Goal: Task Accomplishment & Management: Use online tool/utility

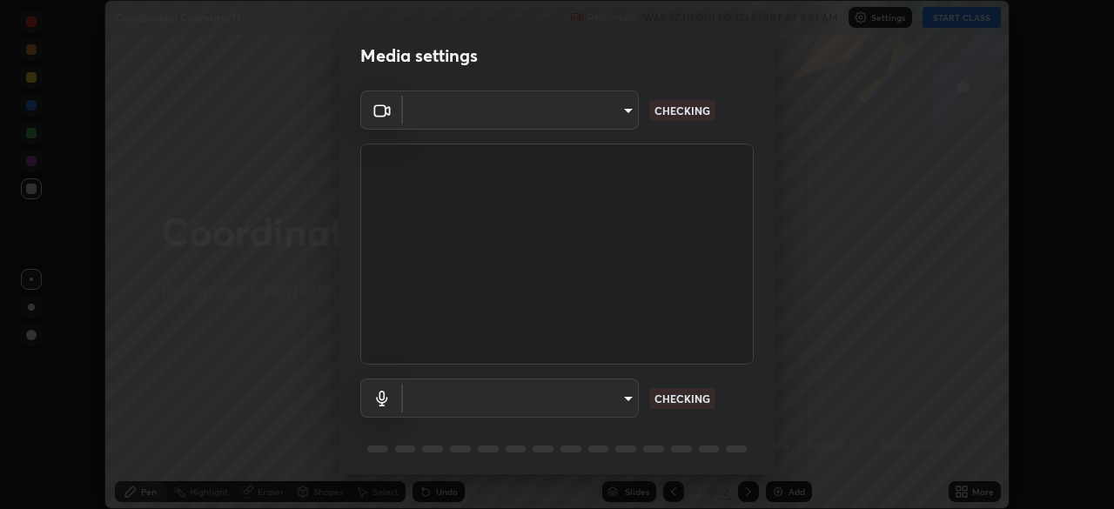
scroll to position [509, 1114]
type input "68abbd0ba27f3b7b13d700706cc0a542acc53d6138fc99a51b3524be894f9c2a"
click at [617, 392] on body "Erase all Coordination Chemistry 17 Recording WAS SCHEDULED TO START AT 9:51 AM…" at bounding box center [557, 254] width 1114 height 509
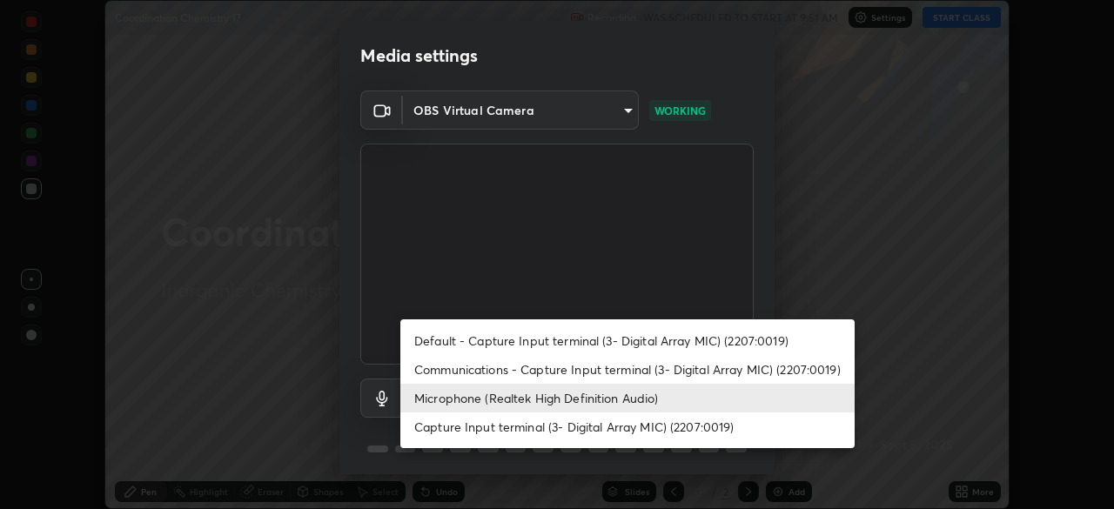
click at [600, 336] on li "Default - Capture Input terminal (3- Digital Array MIC) (2207:0019)" at bounding box center [627, 340] width 454 height 29
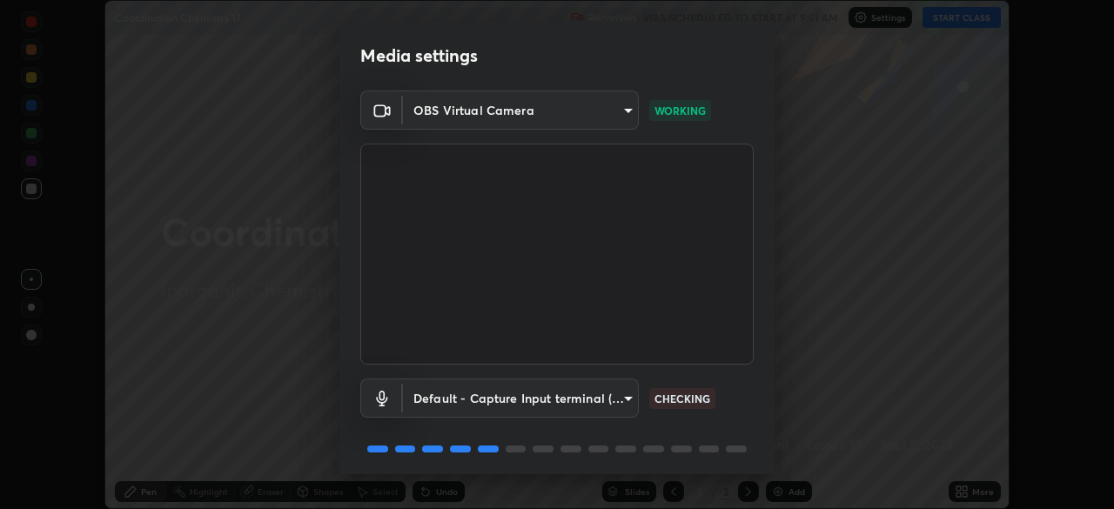
click at [631, 402] on body "Erase all Coordination Chemistry 17 Recording WAS SCHEDULED TO START AT 9:51 AM…" at bounding box center [557, 254] width 1114 height 509
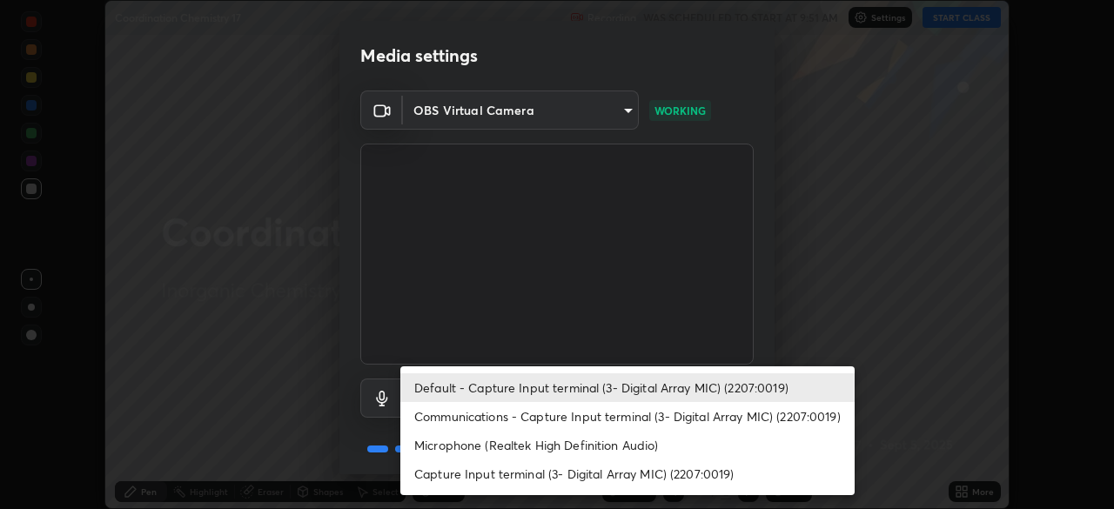
click at [646, 451] on li "Microphone (Realtek High Definition Audio)" at bounding box center [627, 445] width 454 height 29
type input "c17f179a27d05cb872b71612fb377ed1280ec24d62f50840e7cc5c1a7b87f1b0"
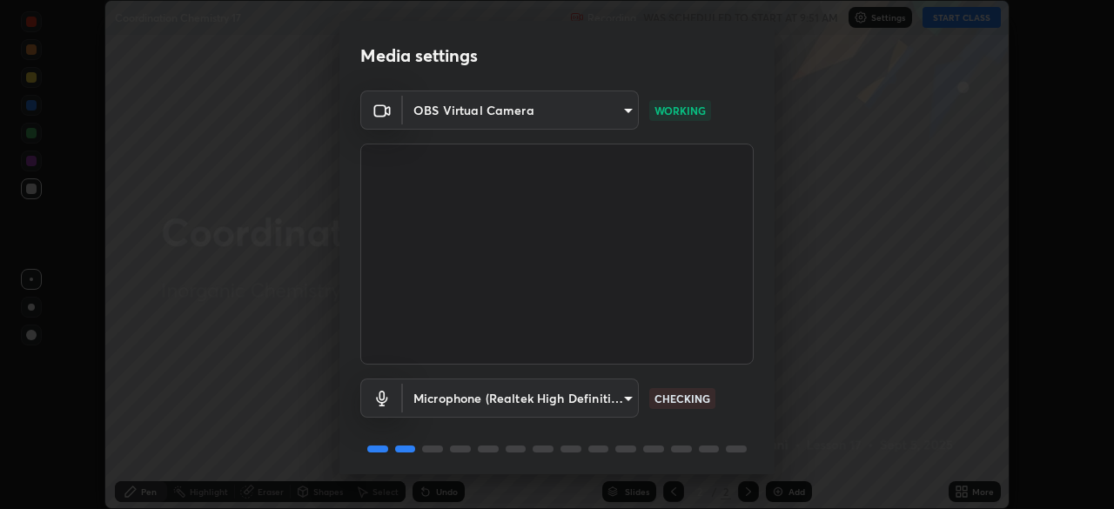
scroll to position [62, 0]
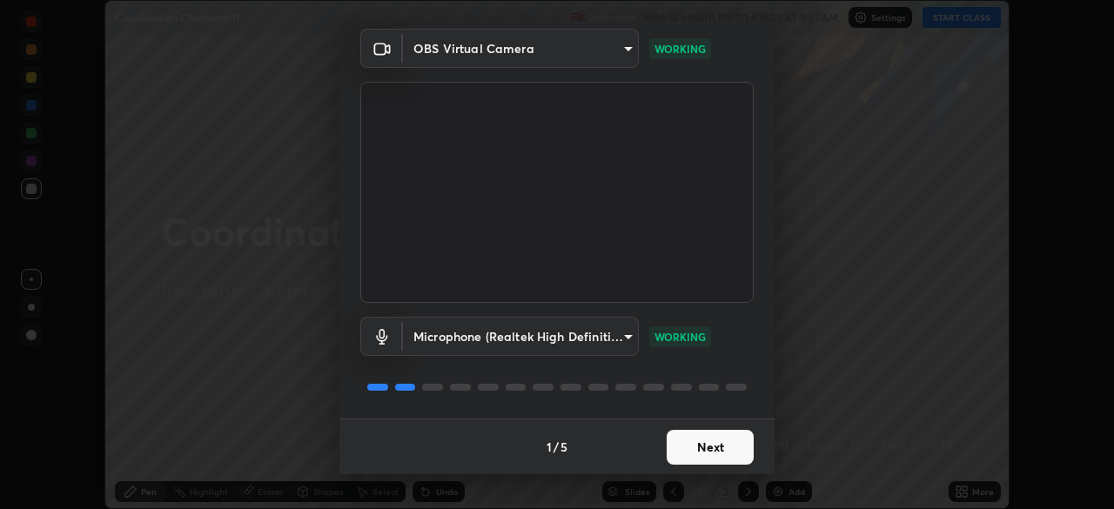
click at [733, 442] on button "Next" at bounding box center [710, 447] width 87 height 35
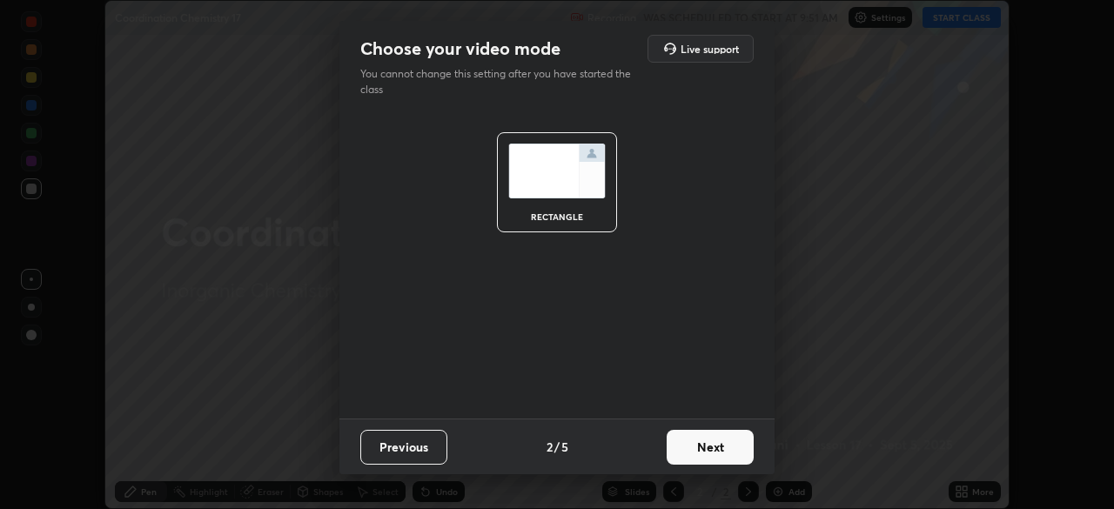
click at [750, 448] on button "Next" at bounding box center [710, 447] width 87 height 35
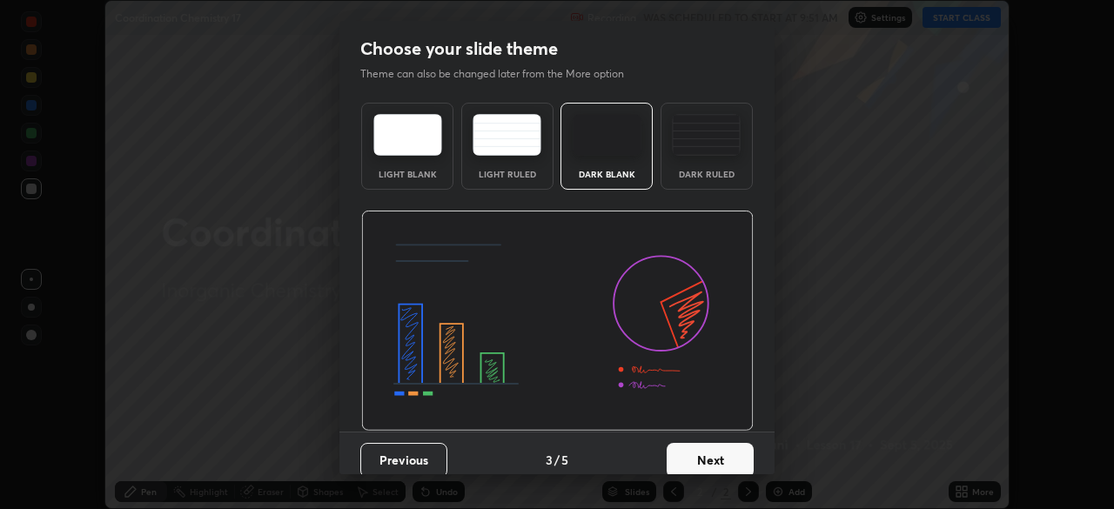
click at [747, 459] on button "Next" at bounding box center [710, 460] width 87 height 35
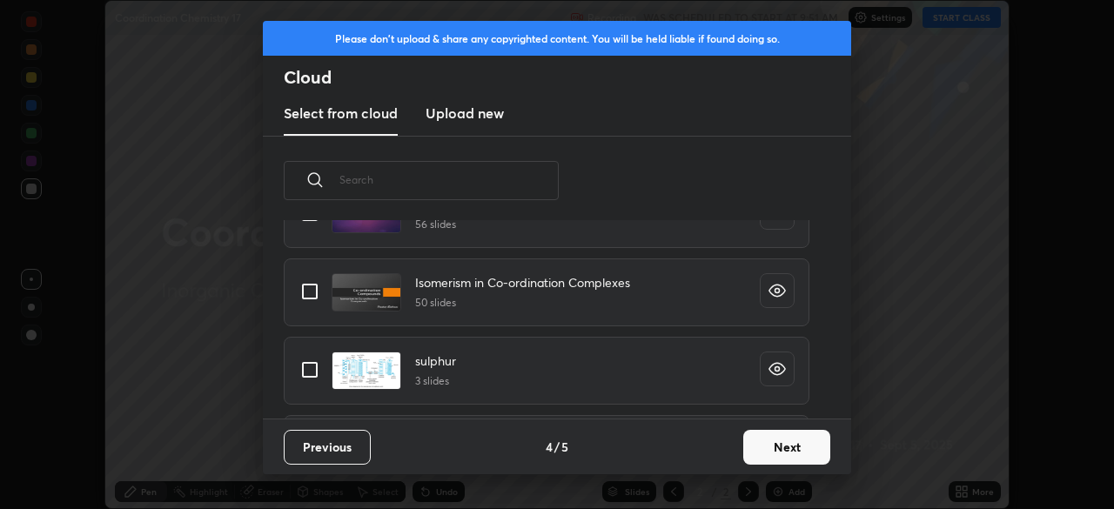
scroll to position [709, 0]
click at [315, 285] on input "grid" at bounding box center [309, 288] width 37 height 37
checkbox input "true"
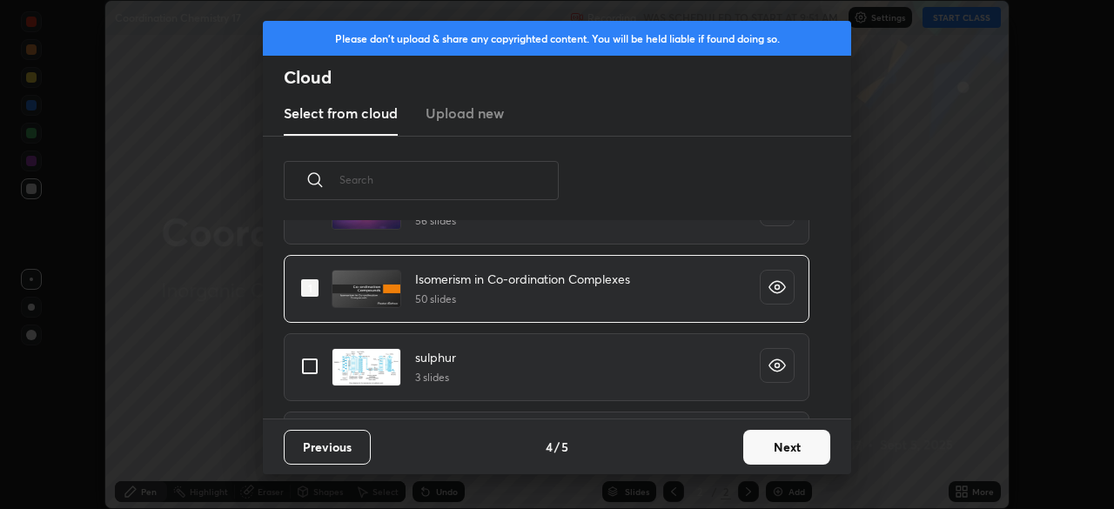
click at [796, 441] on button "Next" at bounding box center [786, 447] width 87 height 35
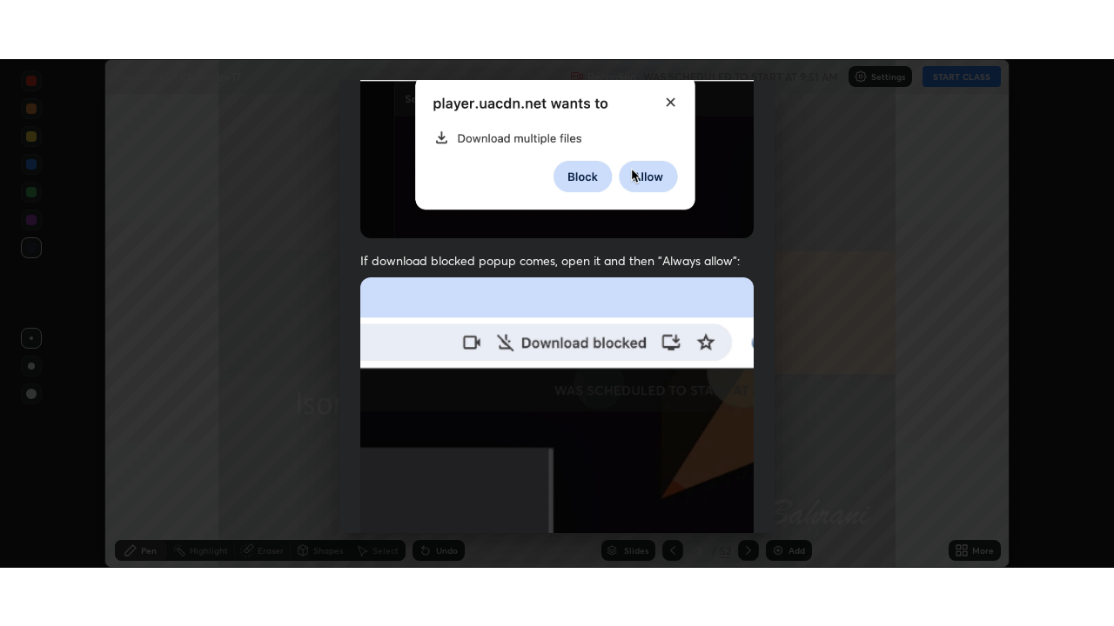
scroll to position [417, 0]
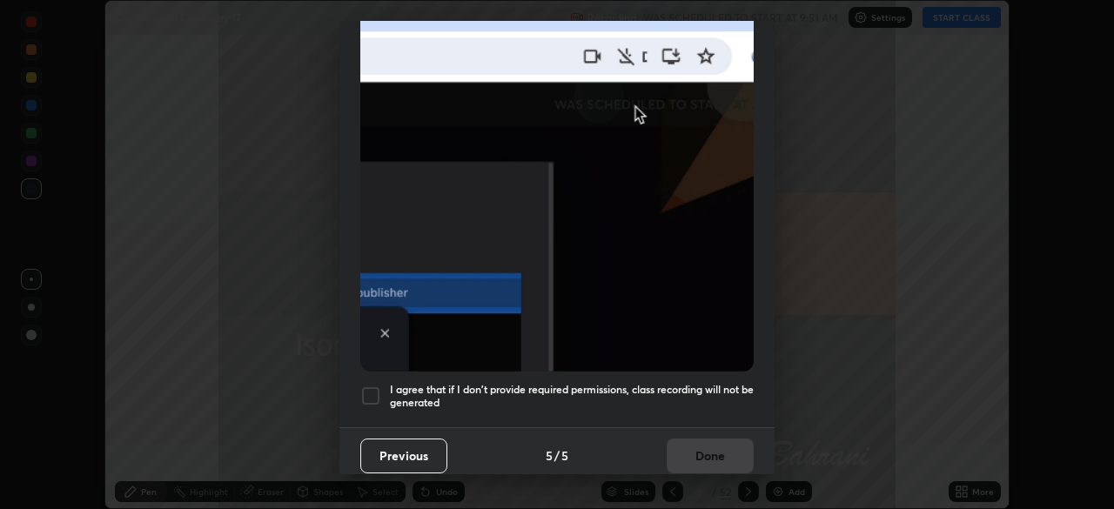
click at [377, 385] on div at bounding box center [370, 395] width 21 height 21
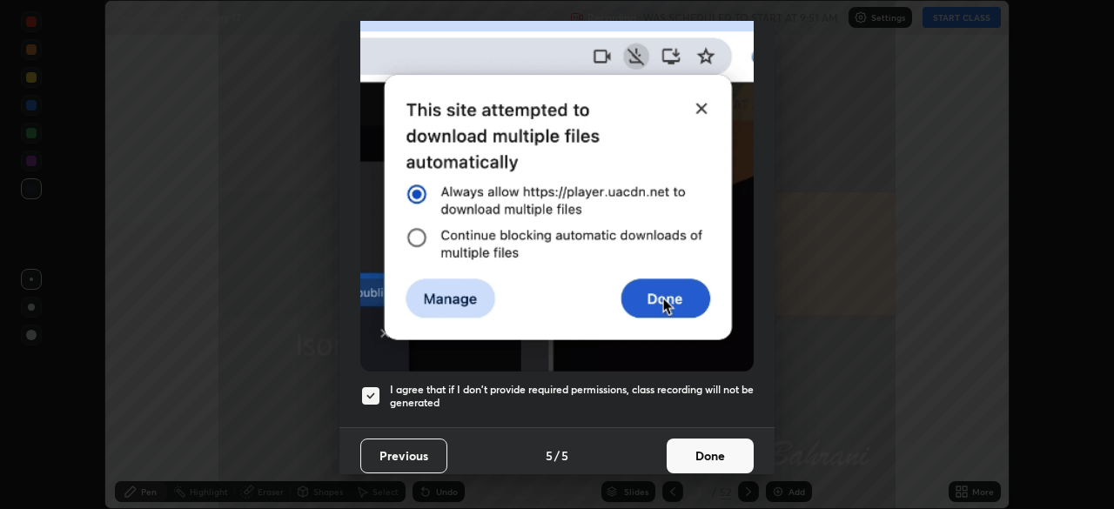
click at [710, 444] on button "Done" at bounding box center [710, 456] width 87 height 35
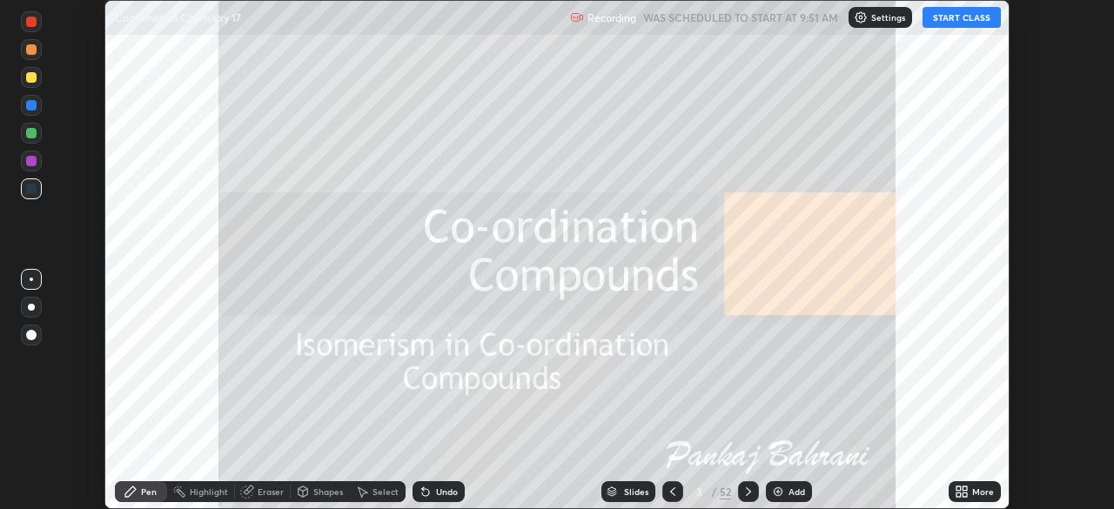
click at [985, 490] on div "More" at bounding box center [983, 491] width 22 height 9
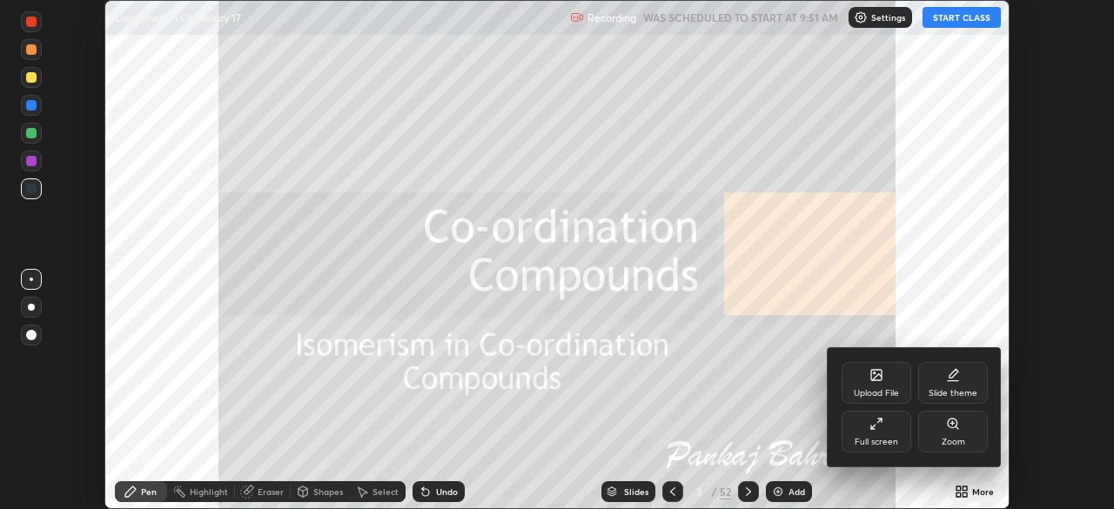
click at [898, 426] on div "Full screen" at bounding box center [876, 432] width 70 height 42
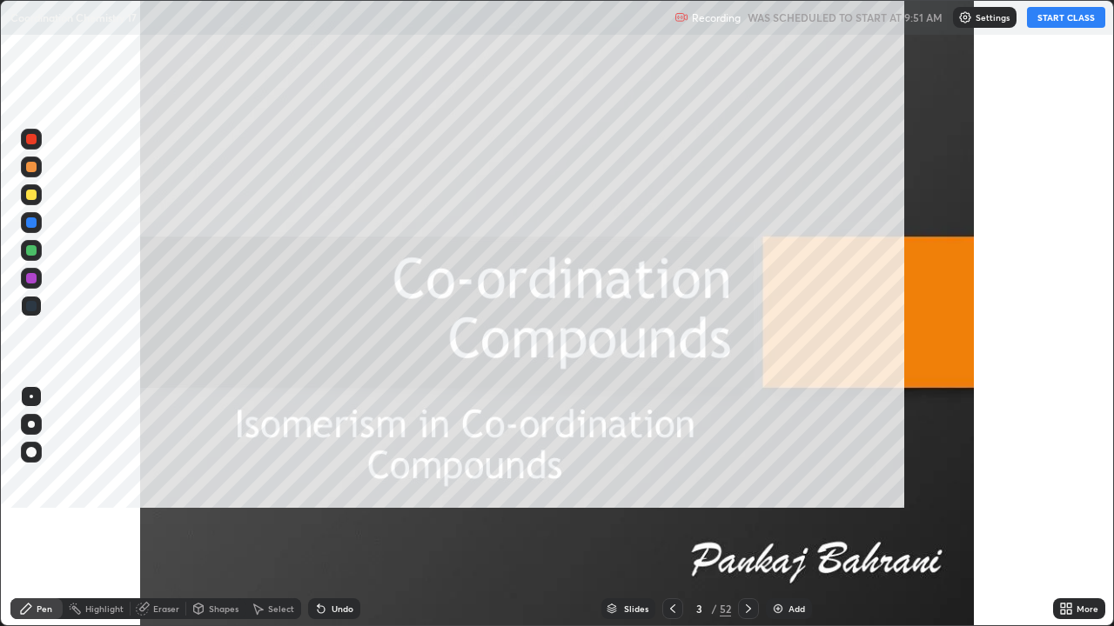
scroll to position [626, 1114]
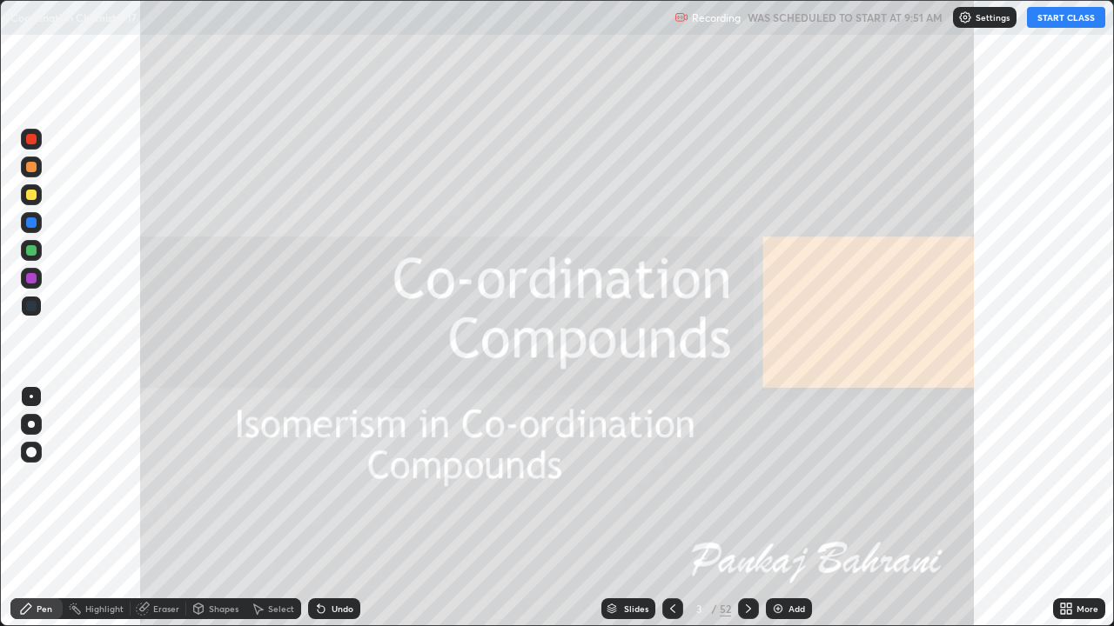
click at [1062, 19] on button "START CLASS" at bounding box center [1066, 17] width 78 height 21
click at [1069, 508] on icon at bounding box center [1069, 606] width 4 height 4
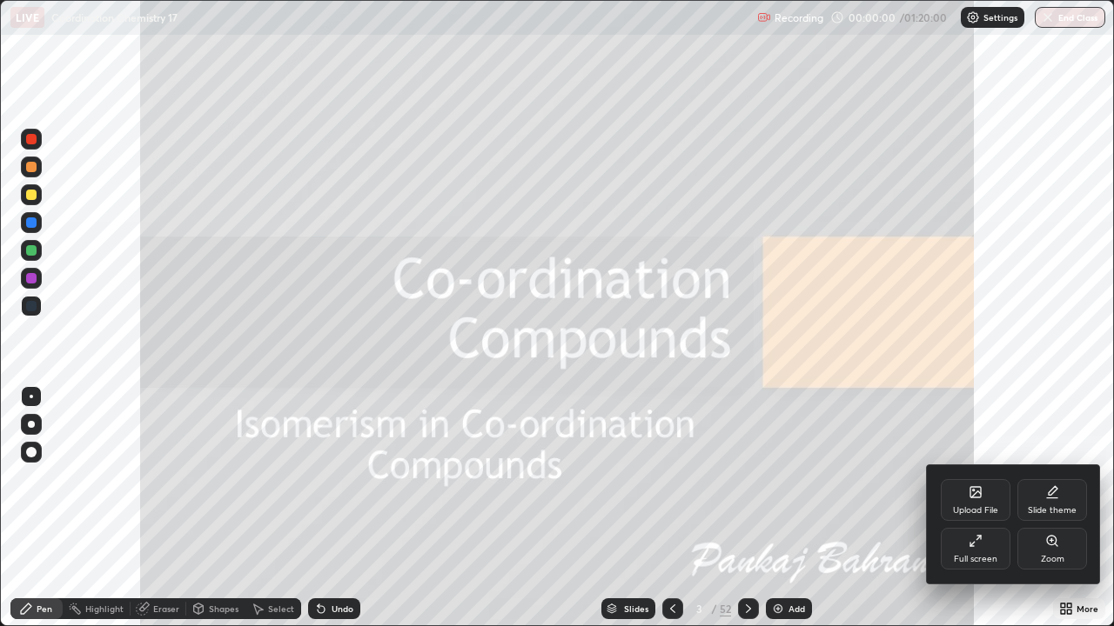
click at [1073, 495] on div "Slide theme" at bounding box center [1052, 500] width 70 height 42
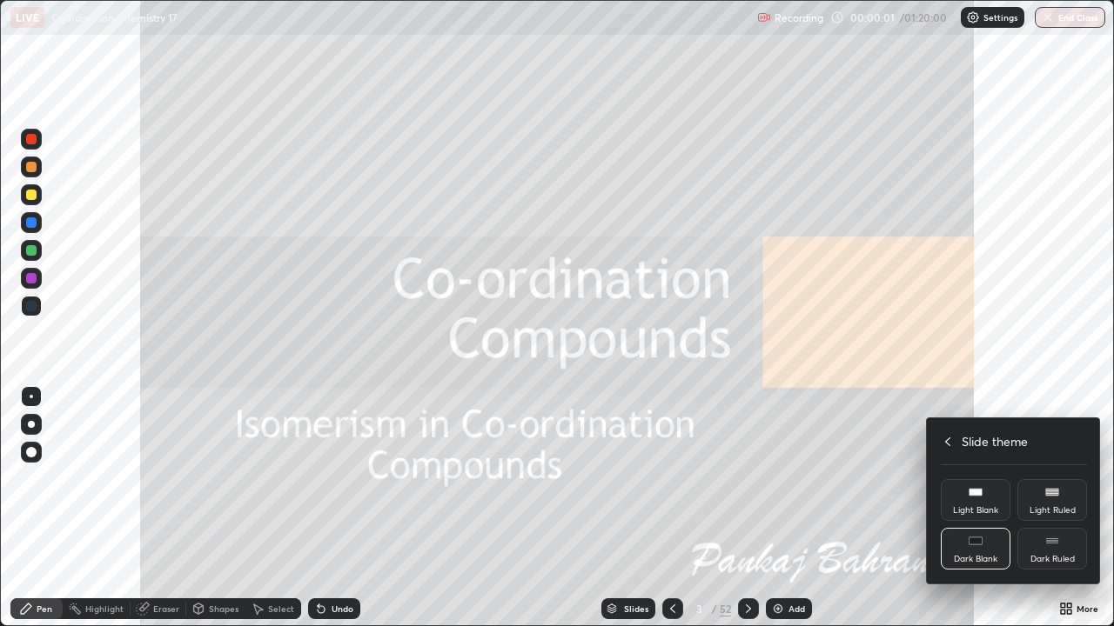
click at [1072, 508] on div "Dark Ruled" at bounding box center [1052, 549] width 70 height 42
click at [948, 439] on icon at bounding box center [948, 442] width 14 height 14
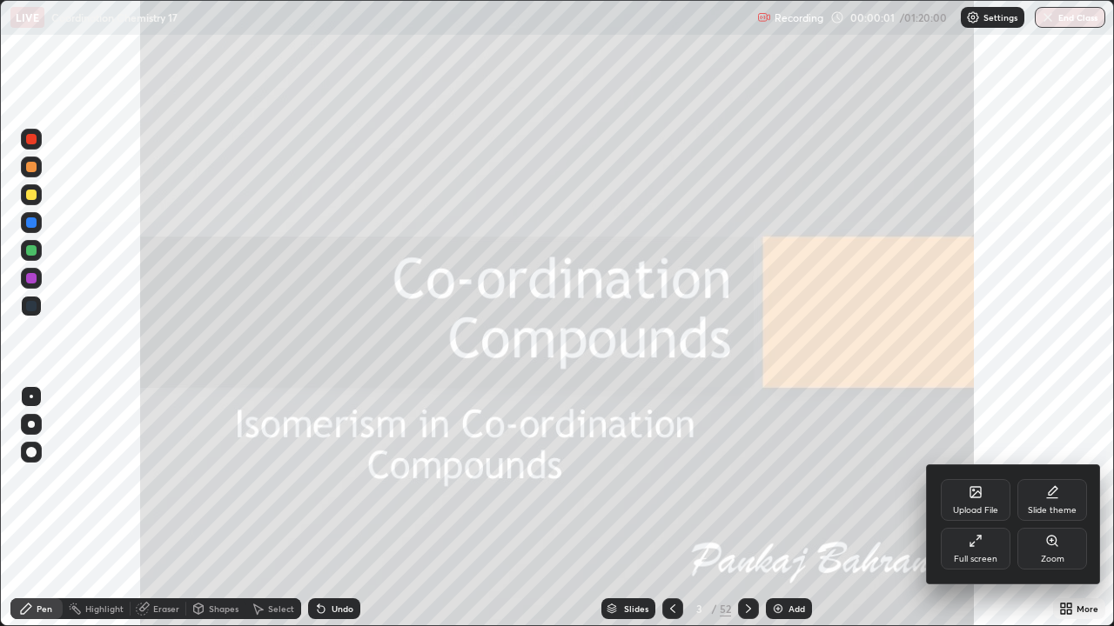
click at [967, 332] on div at bounding box center [557, 313] width 1114 height 626
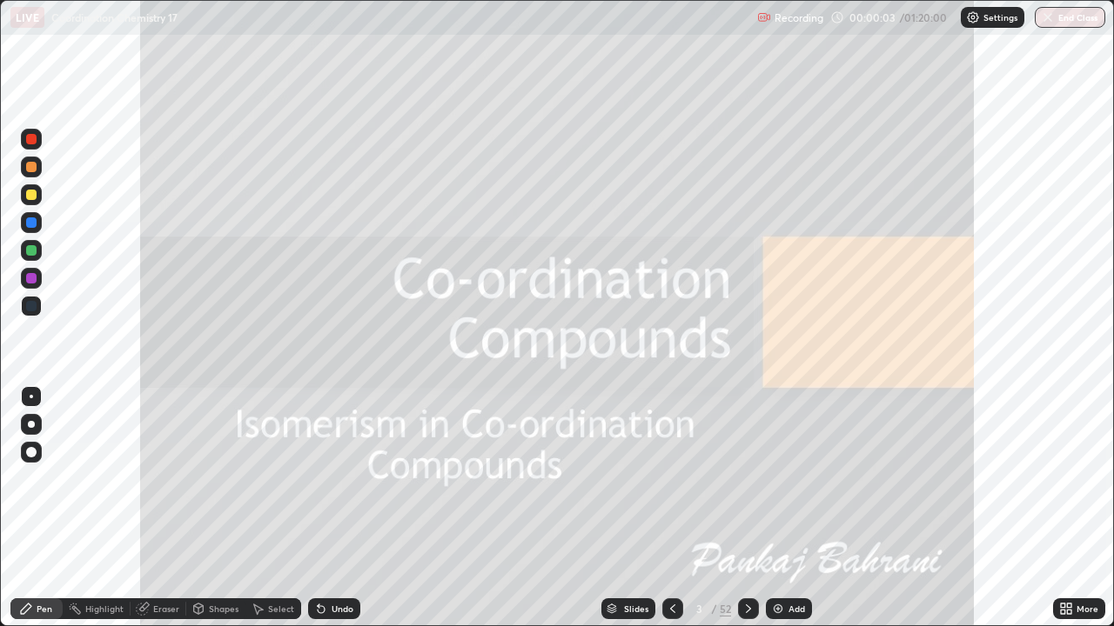
click at [640, 508] on div "Slides" at bounding box center [636, 609] width 24 height 9
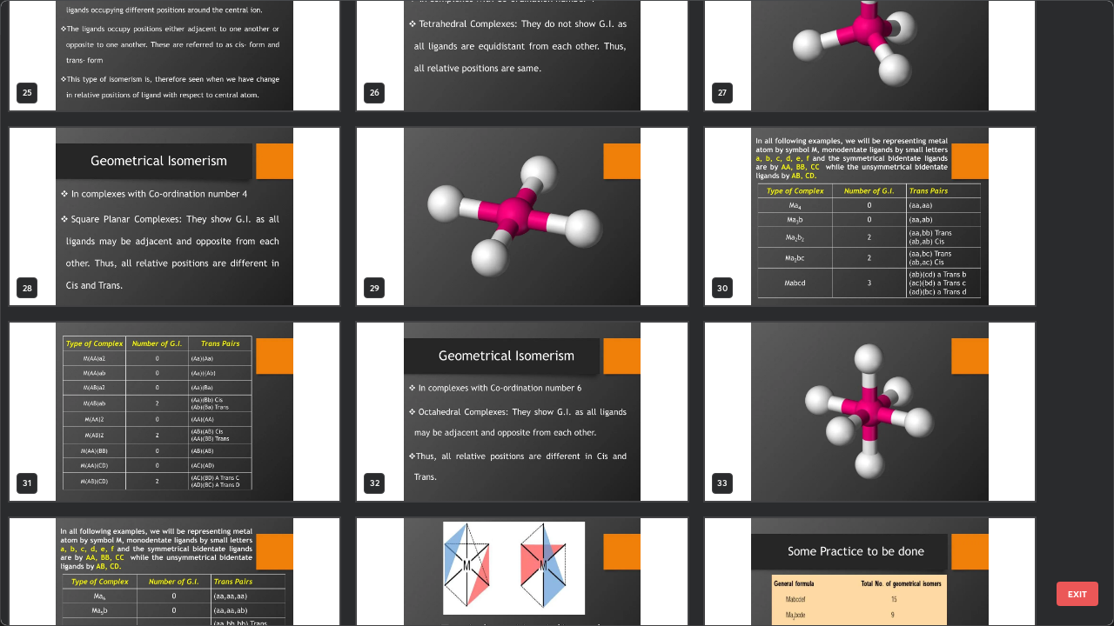
scroll to position [1657, 0]
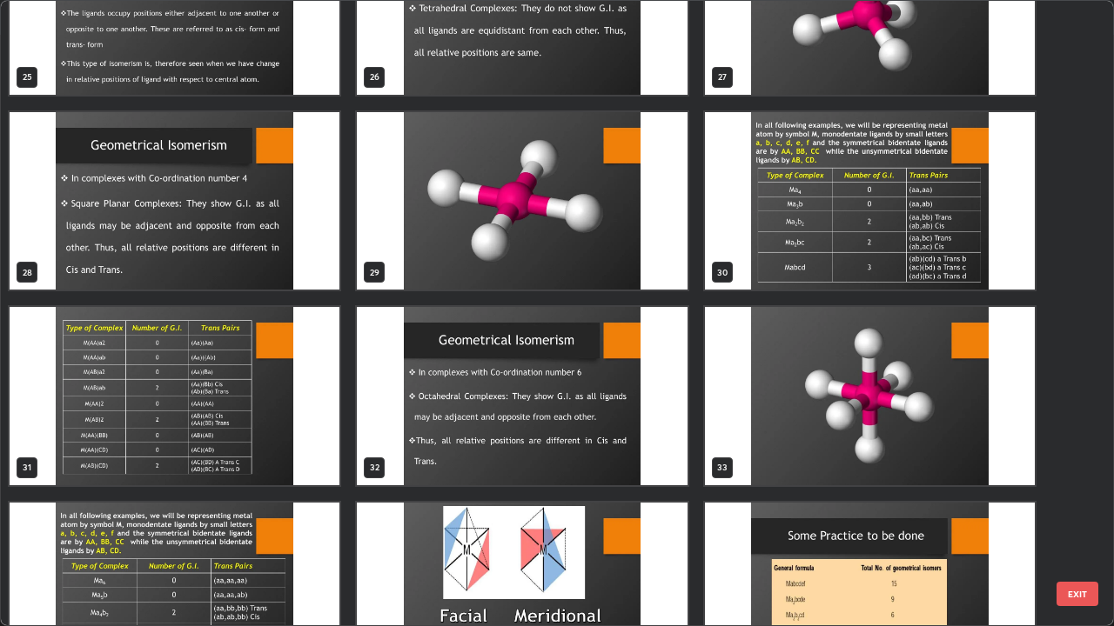
click at [607, 425] on img "grid" at bounding box center [522, 396] width 330 height 178
click at [606, 425] on img "grid" at bounding box center [522, 396] width 330 height 178
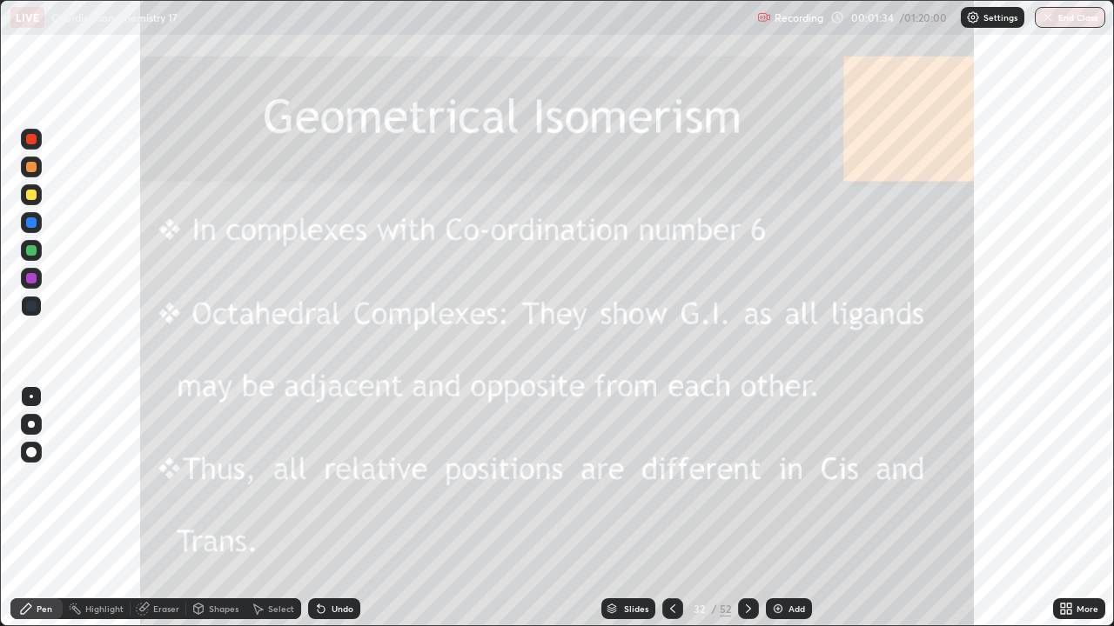
click at [746, 508] on icon at bounding box center [748, 609] width 14 height 14
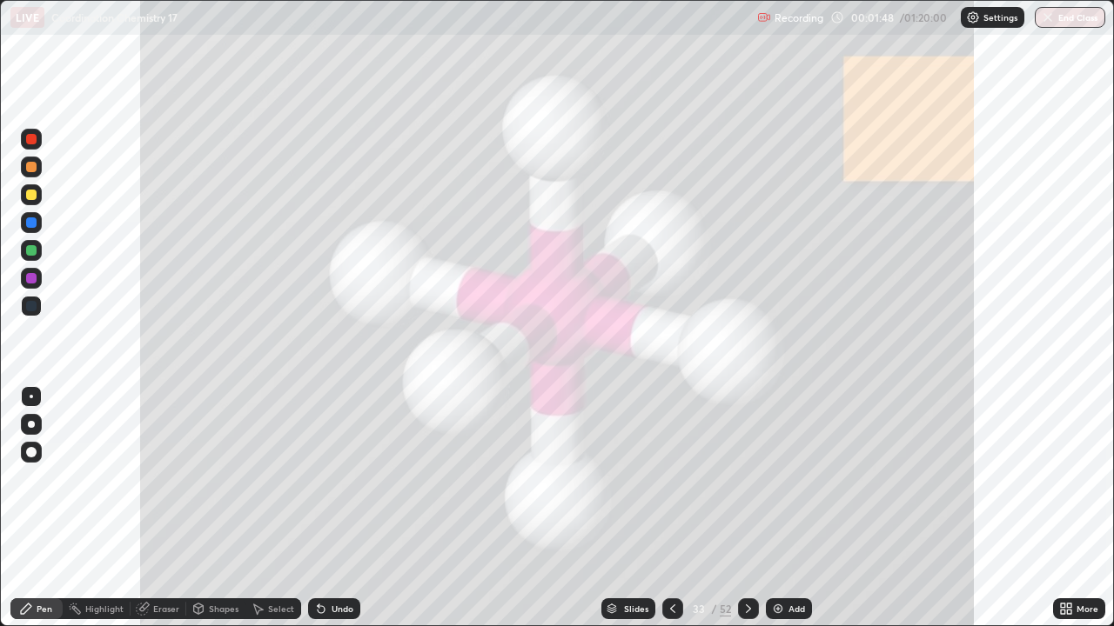
click at [37, 137] on div at bounding box center [31, 139] width 21 height 21
click at [671, 508] on div at bounding box center [672, 609] width 21 height 21
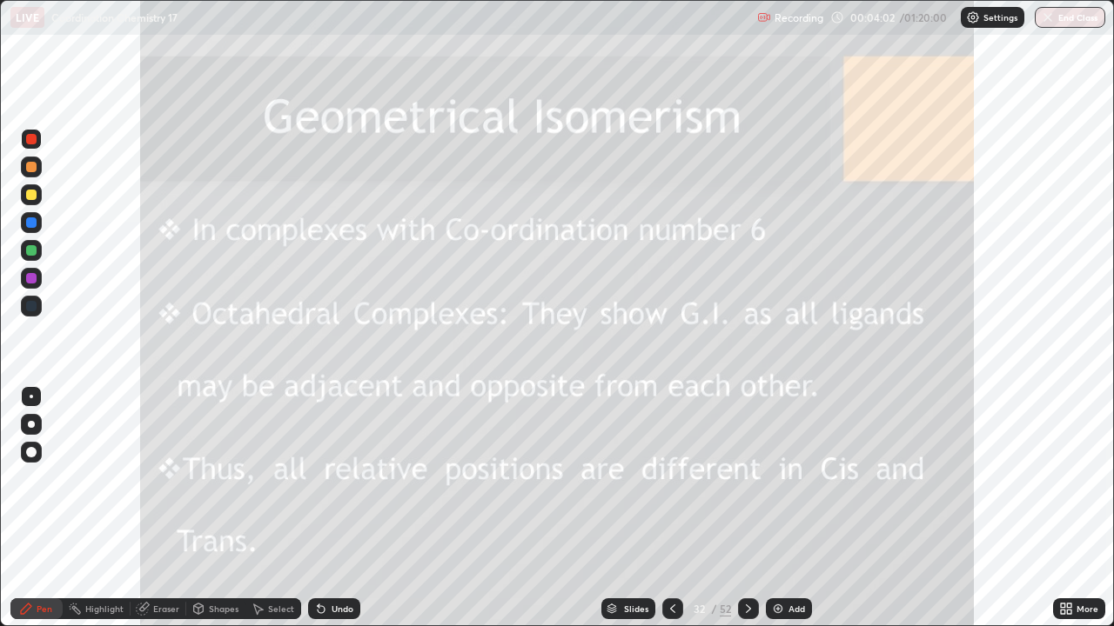
click at [748, 508] on icon at bounding box center [748, 609] width 14 height 14
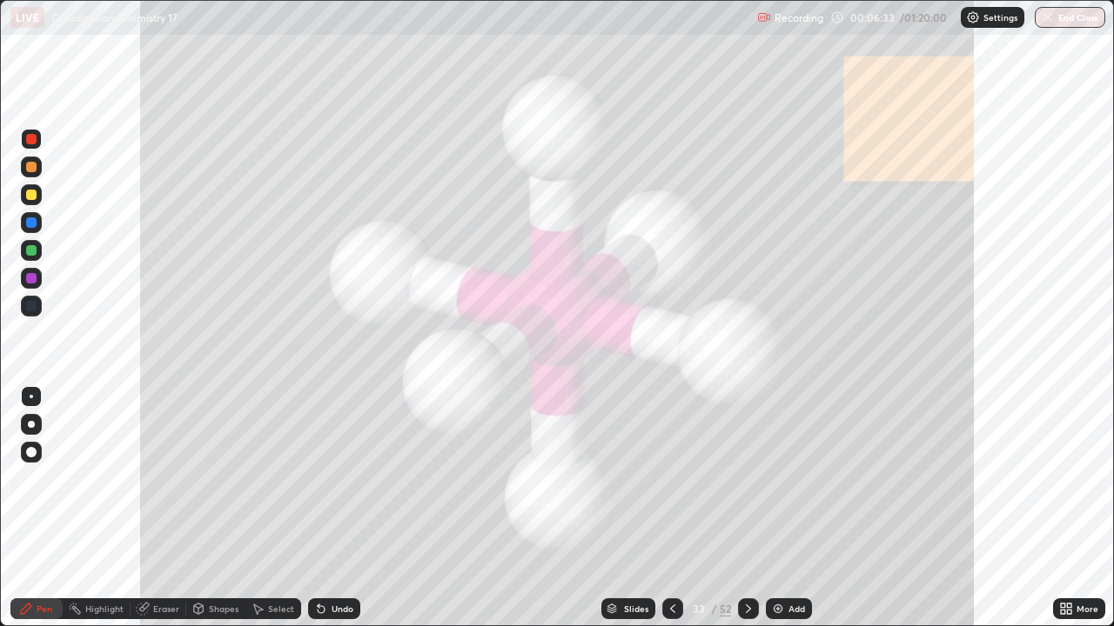
click at [776, 508] on img at bounding box center [778, 609] width 14 height 14
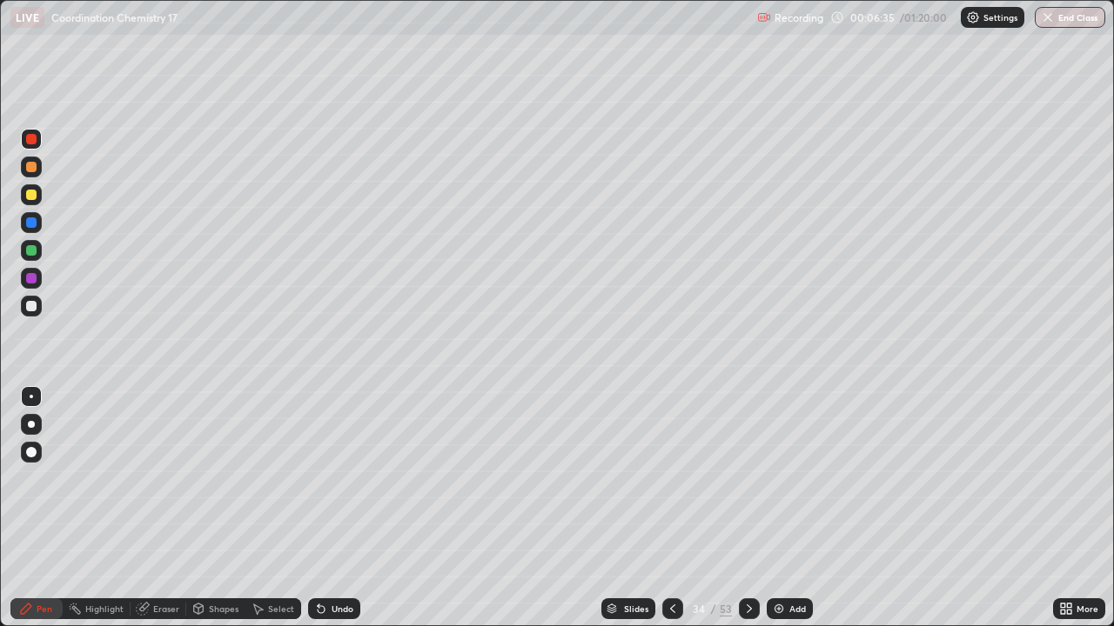
click at [32, 195] on div at bounding box center [31, 195] width 10 height 10
click at [777, 508] on img at bounding box center [779, 609] width 14 height 14
click at [743, 508] on icon at bounding box center [749, 609] width 14 height 14
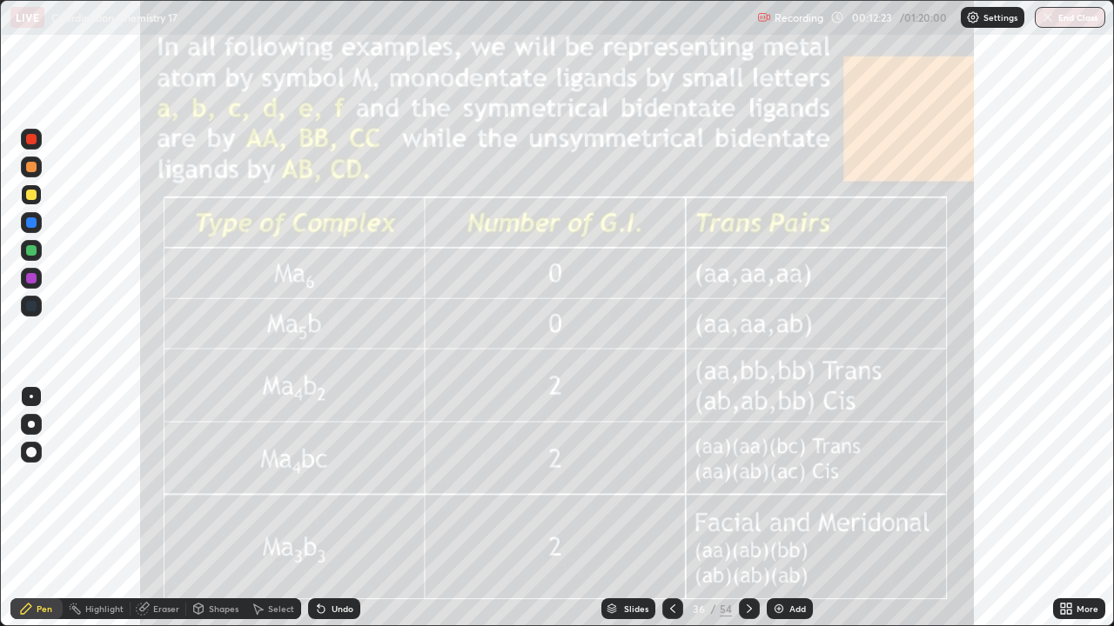
click at [747, 508] on icon at bounding box center [749, 609] width 14 height 14
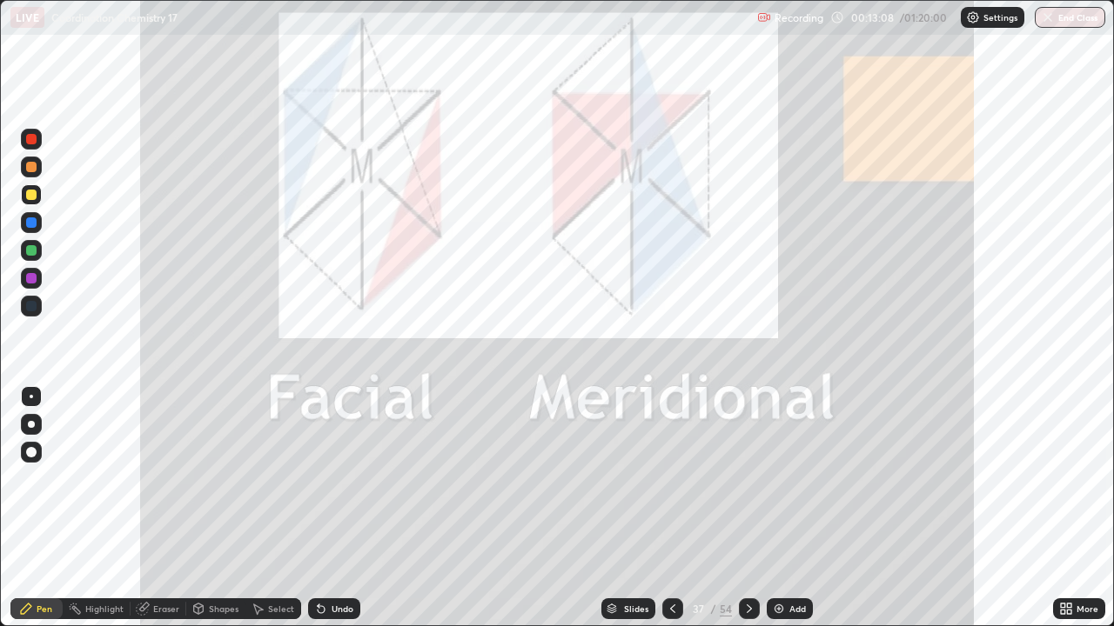
click at [671, 508] on icon at bounding box center [673, 609] width 14 height 14
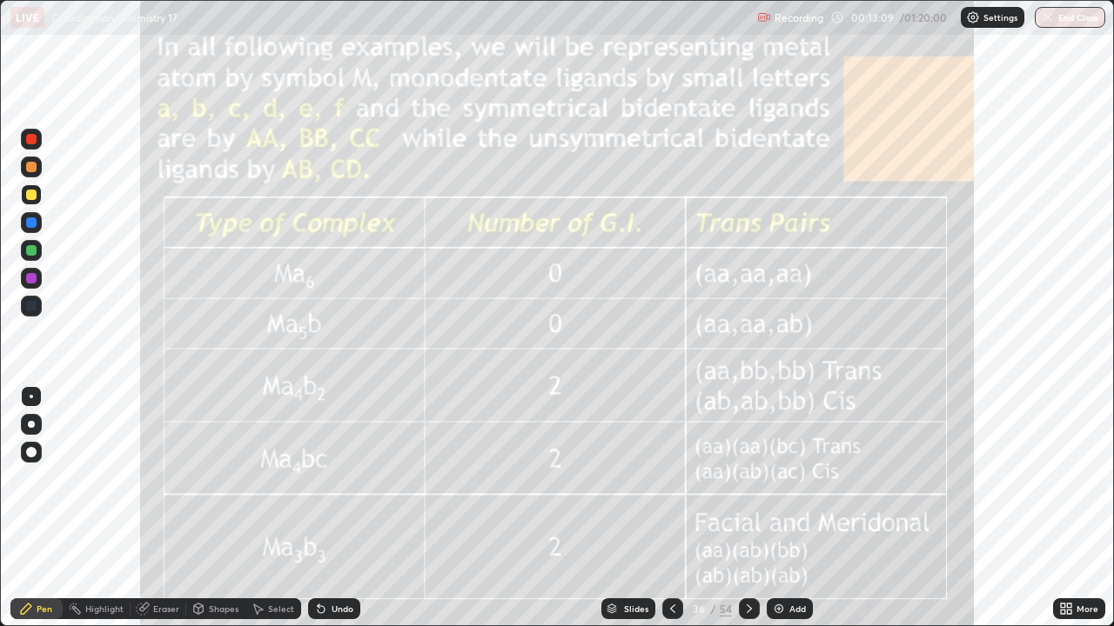
click at [671, 508] on icon at bounding box center [673, 609] width 14 height 14
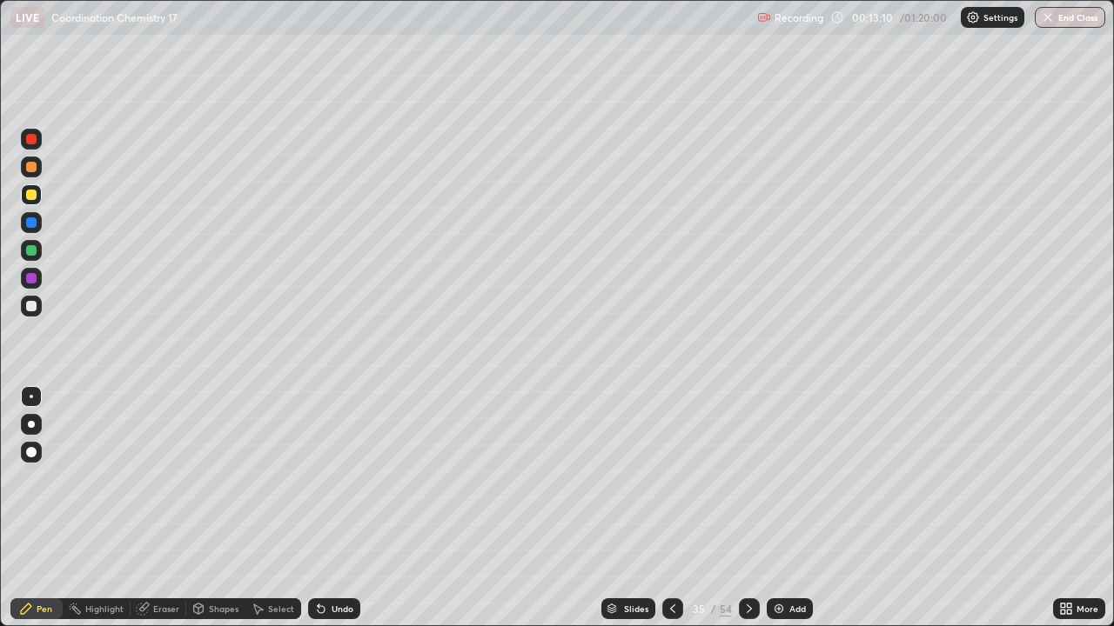
click at [671, 508] on icon at bounding box center [673, 609] width 14 height 14
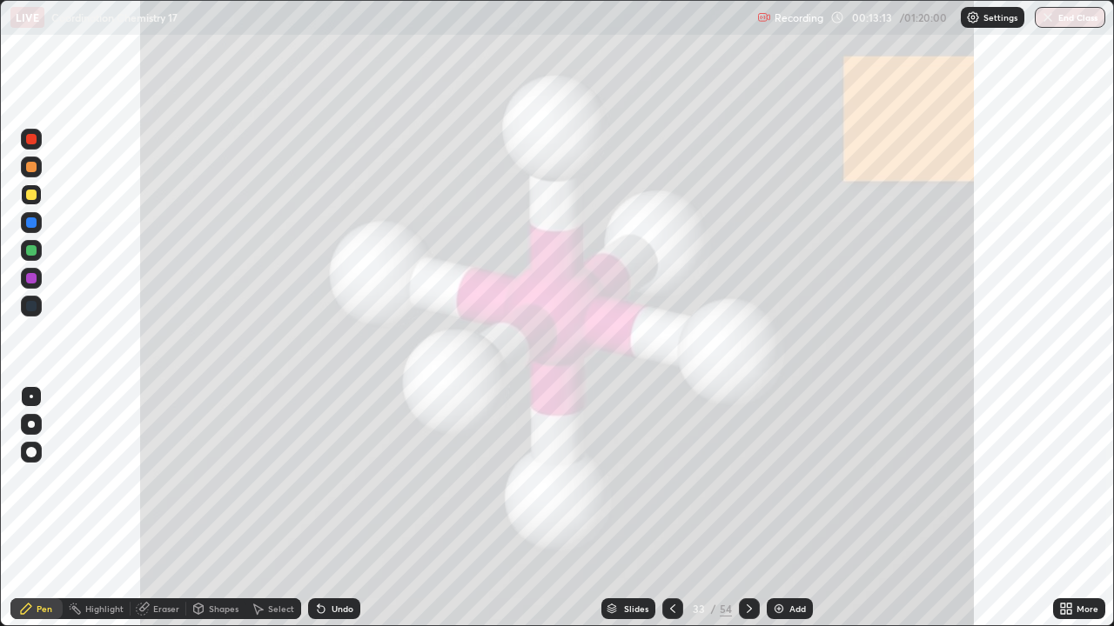
click at [667, 508] on icon at bounding box center [673, 609] width 14 height 14
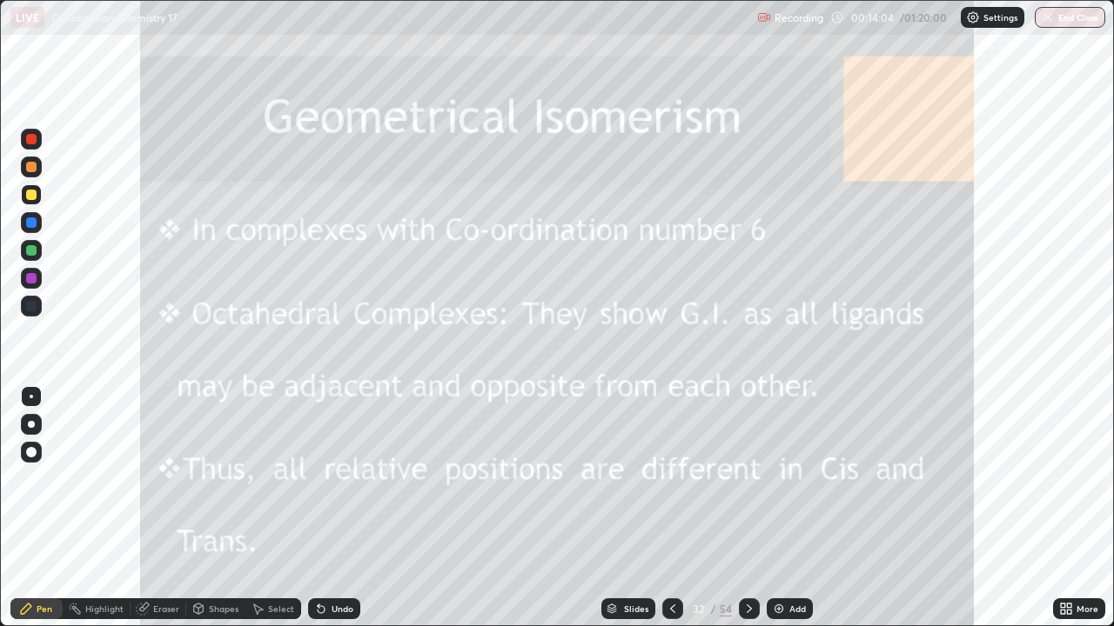
click at [671, 508] on icon at bounding box center [673, 609] width 14 height 14
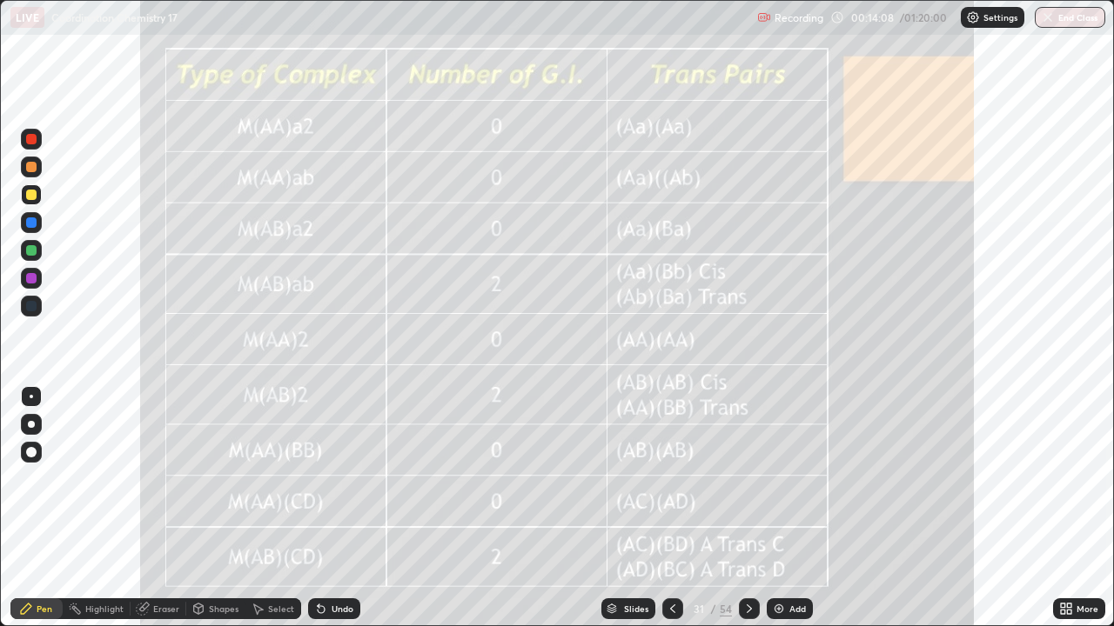
click at [802, 508] on div "Add" at bounding box center [797, 609] width 17 height 9
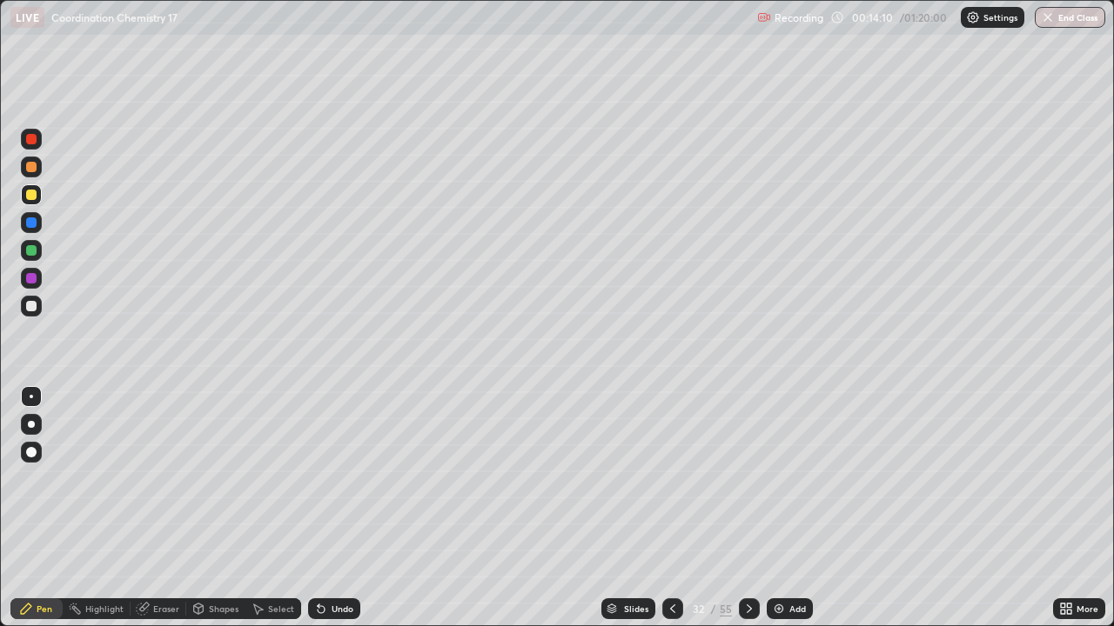
click at [39, 171] on div at bounding box center [31, 167] width 21 height 21
click at [754, 508] on div at bounding box center [749, 609] width 21 height 21
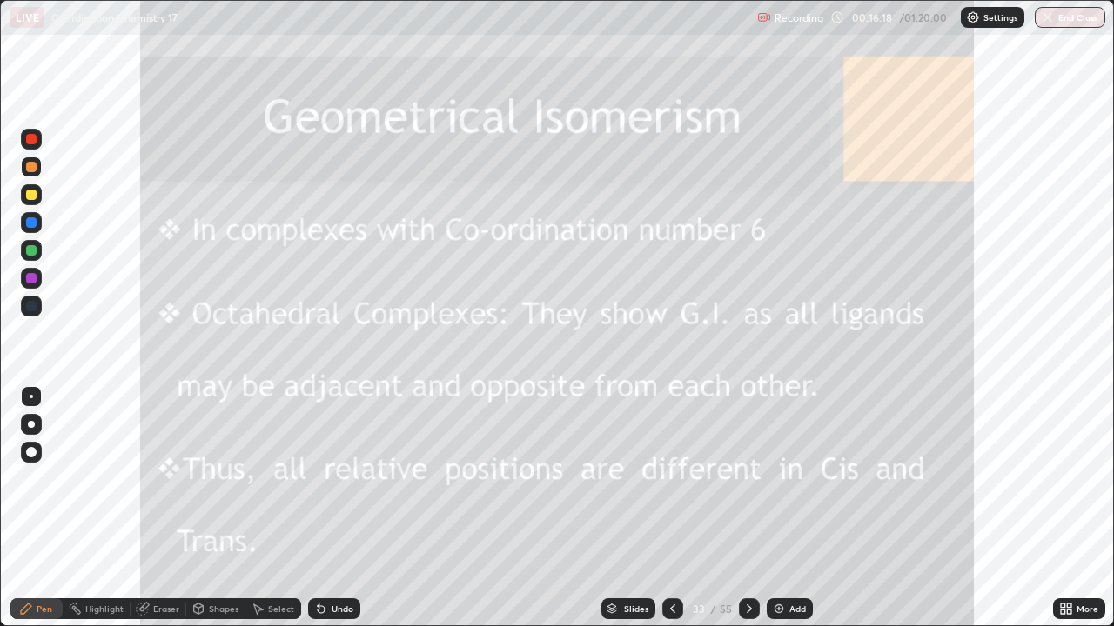
click at [671, 508] on icon at bounding box center [673, 609] width 14 height 14
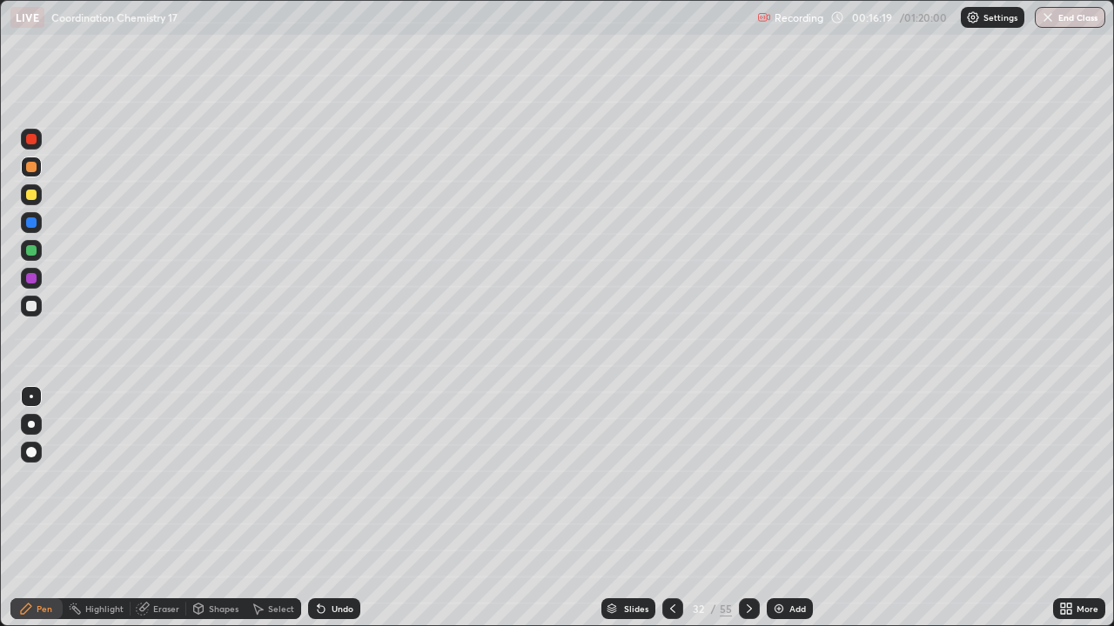
click at [671, 508] on icon at bounding box center [673, 609] width 14 height 14
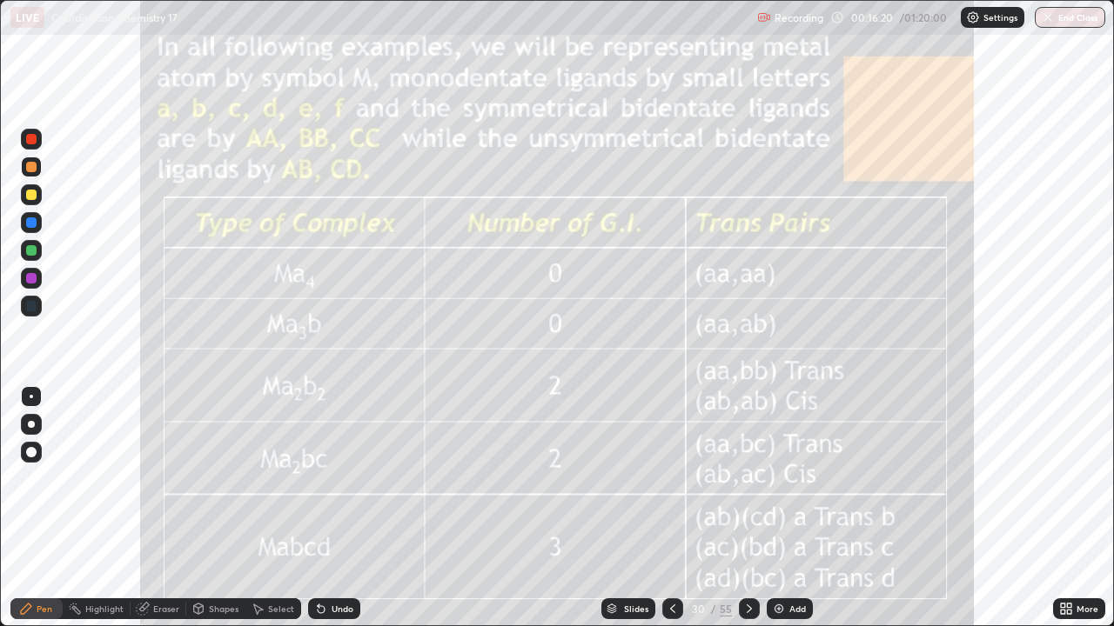
click at [747, 508] on icon at bounding box center [749, 609] width 14 height 14
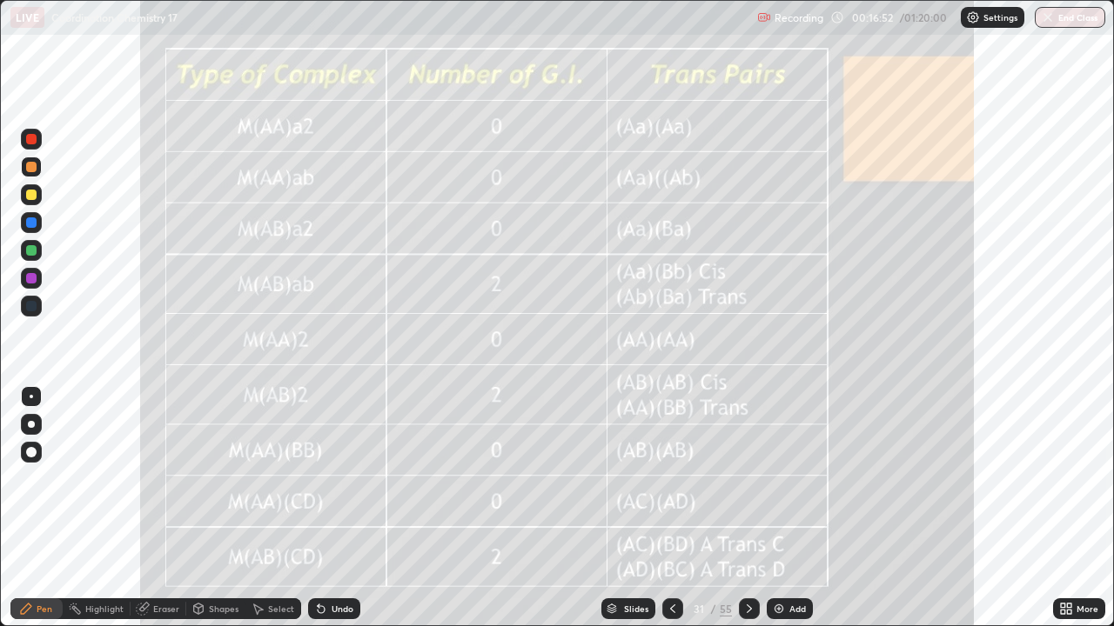
click at [745, 508] on icon at bounding box center [749, 609] width 14 height 14
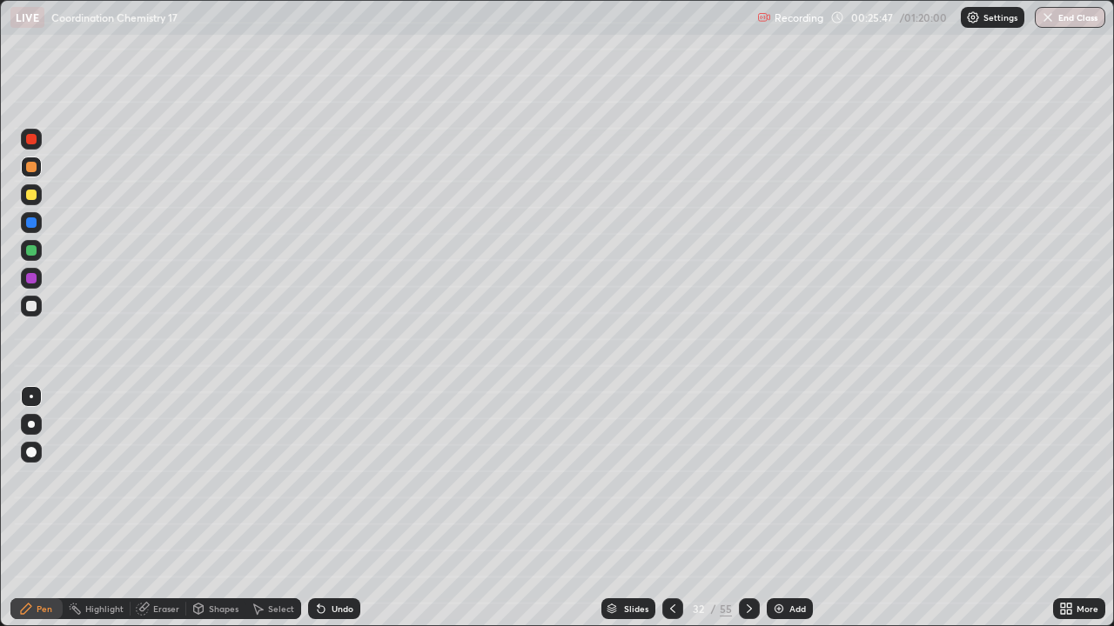
click at [747, 508] on icon at bounding box center [749, 609] width 14 height 14
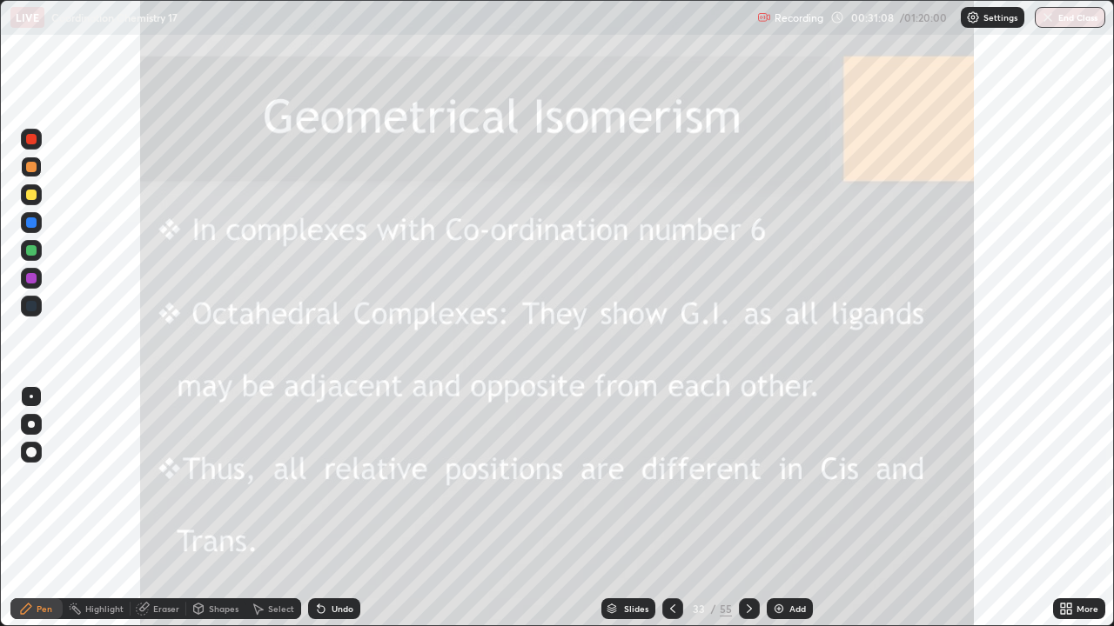
click at [747, 508] on icon at bounding box center [749, 609] width 14 height 14
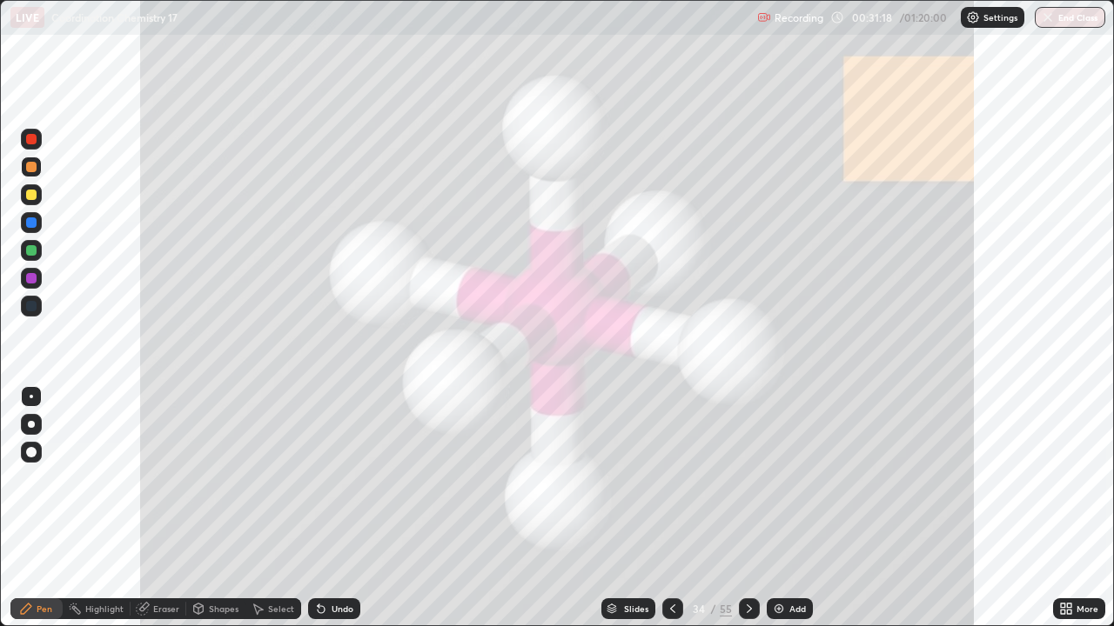
click at [32, 195] on div at bounding box center [31, 195] width 10 height 10
click at [747, 508] on icon at bounding box center [749, 609] width 5 height 9
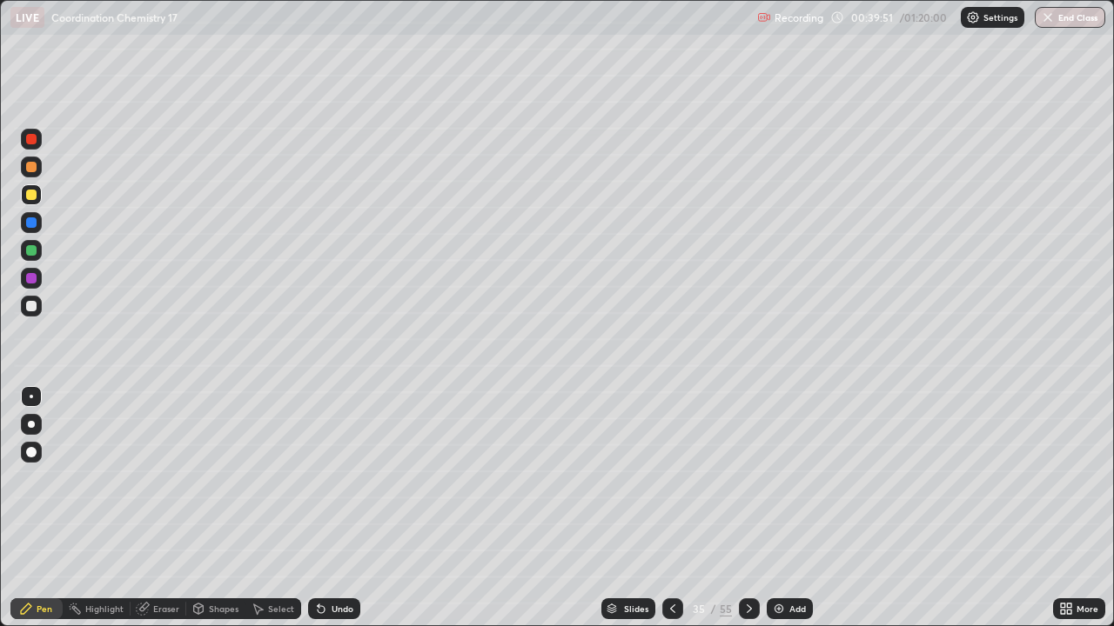
click at [767, 508] on div "Add" at bounding box center [790, 609] width 46 height 21
click at [671, 508] on icon at bounding box center [673, 609] width 14 height 14
click at [747, 508] on icon at bounding box center [749, 609] width 14 height 14
click at [744, 508] on icon at bounding box center [749, 609] width 14 height 14
click at [803, 508] on div "Add" at bounding box center [797, 609] width 17 height 9
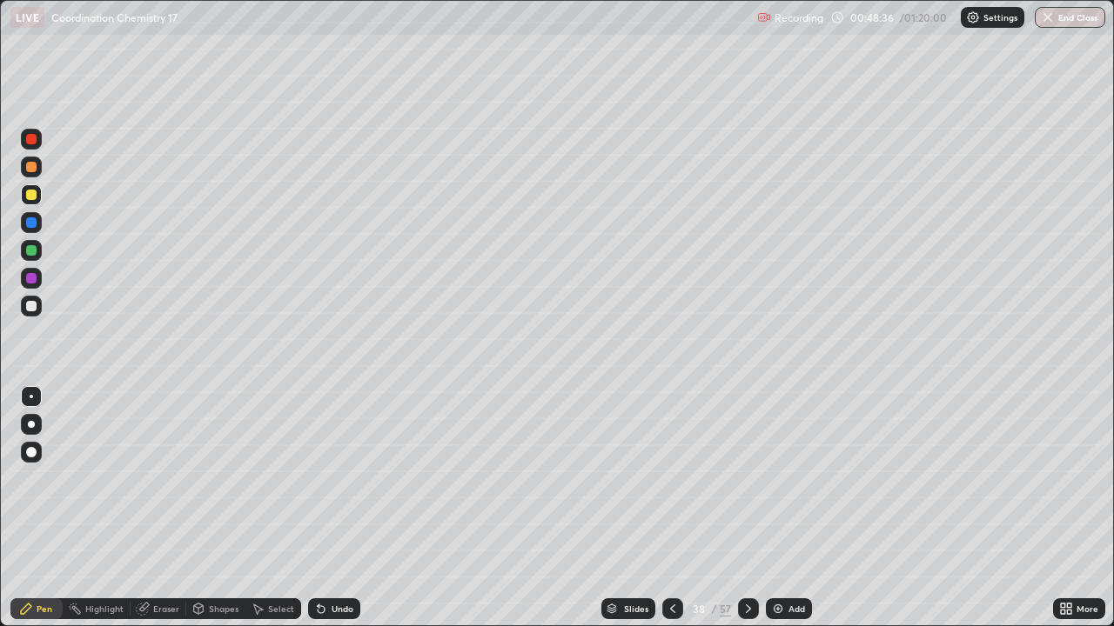
click at [747, 508] on icon at bounding box center [748, 609] width 14 height 14
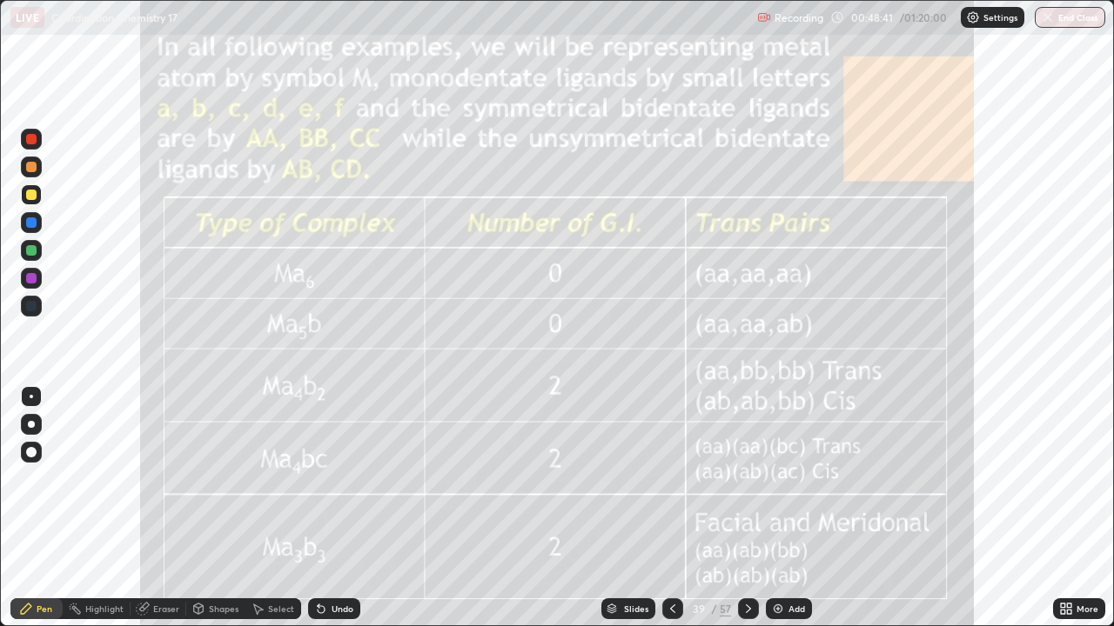
click at [807, 508] on div "Add" at bounding box center [789, 609] width 46 height 21
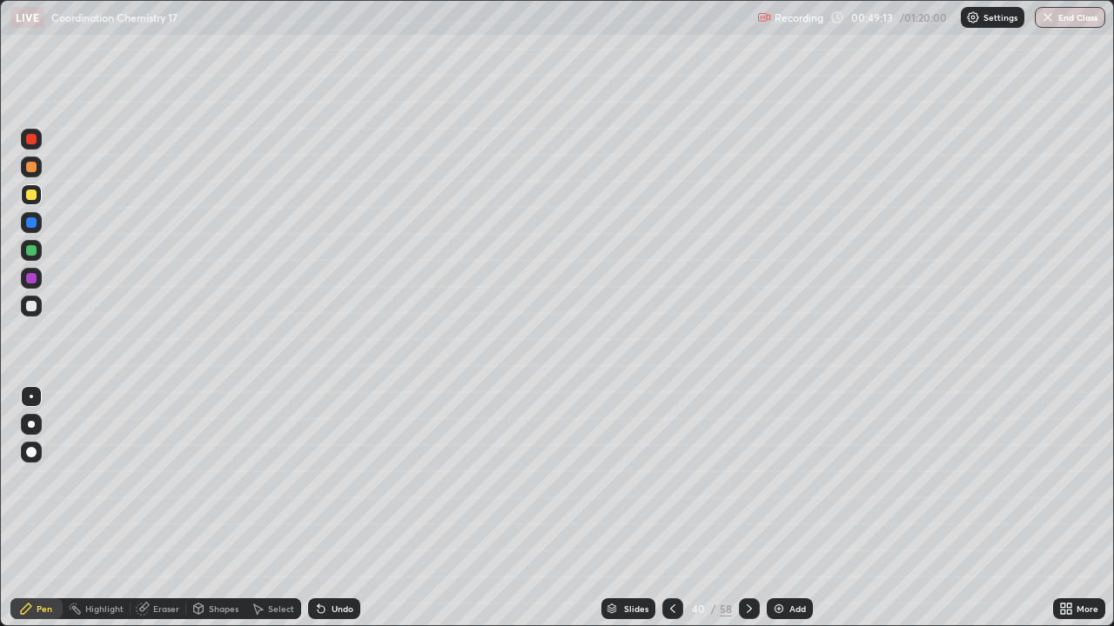
click at [747, 508] on icon at bounding box center [749, 609] width 14 height 14
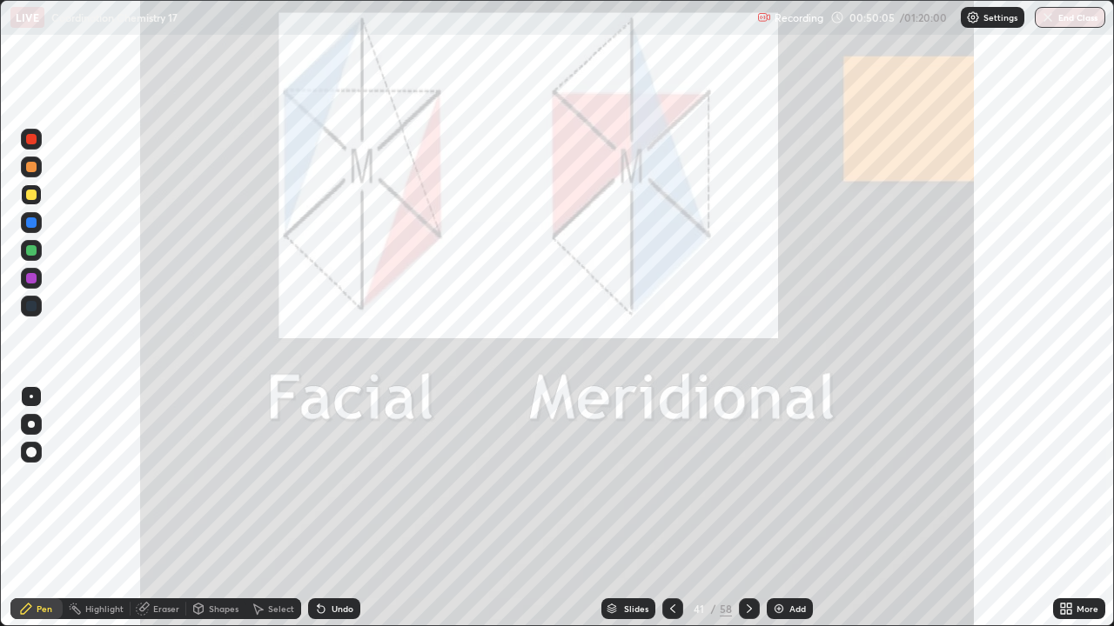
click at [780, 508] on div "Add" at bounding box center [790, 609] width 46 height 21
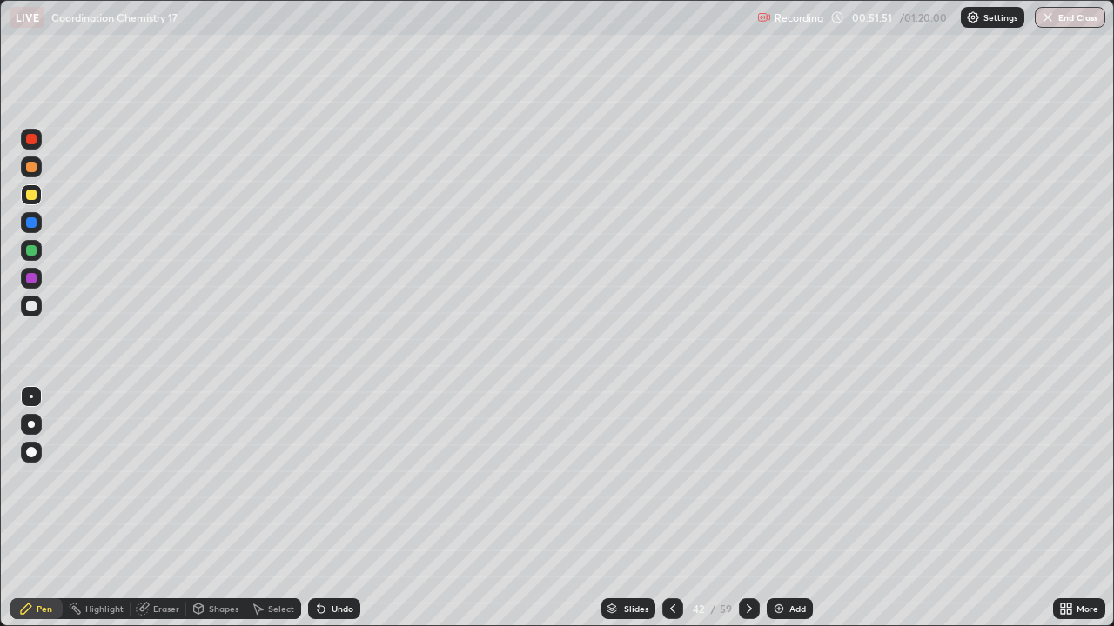
click at [664, 508] on div at bounding box center [672, 609] width 21 height 21
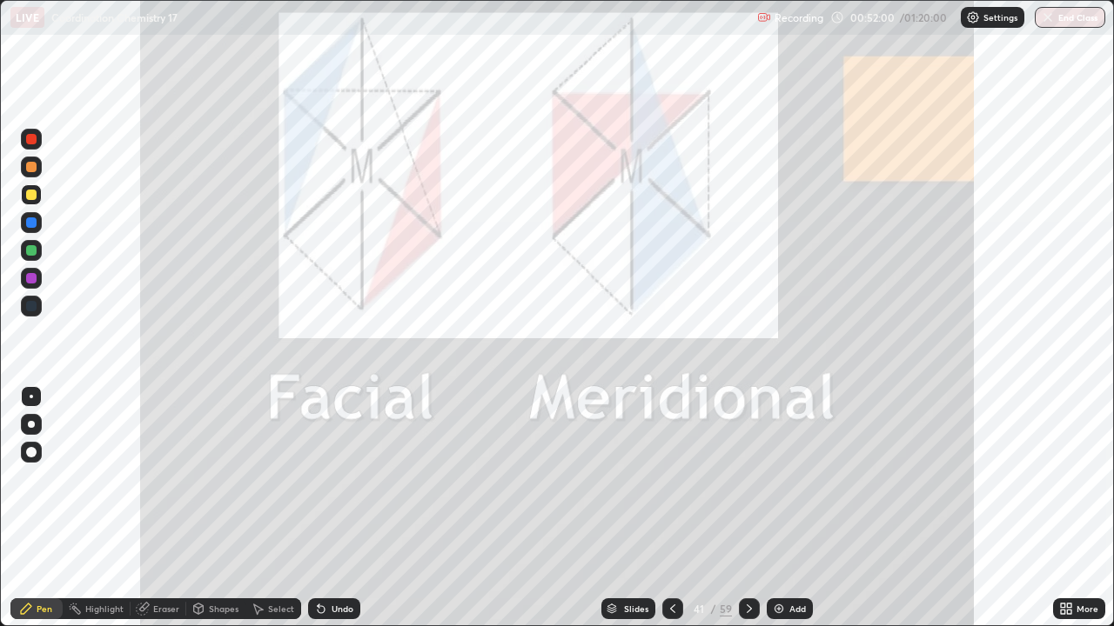
click at [675, 508] on icon at bounding box center [673, 609] width 14 height 14
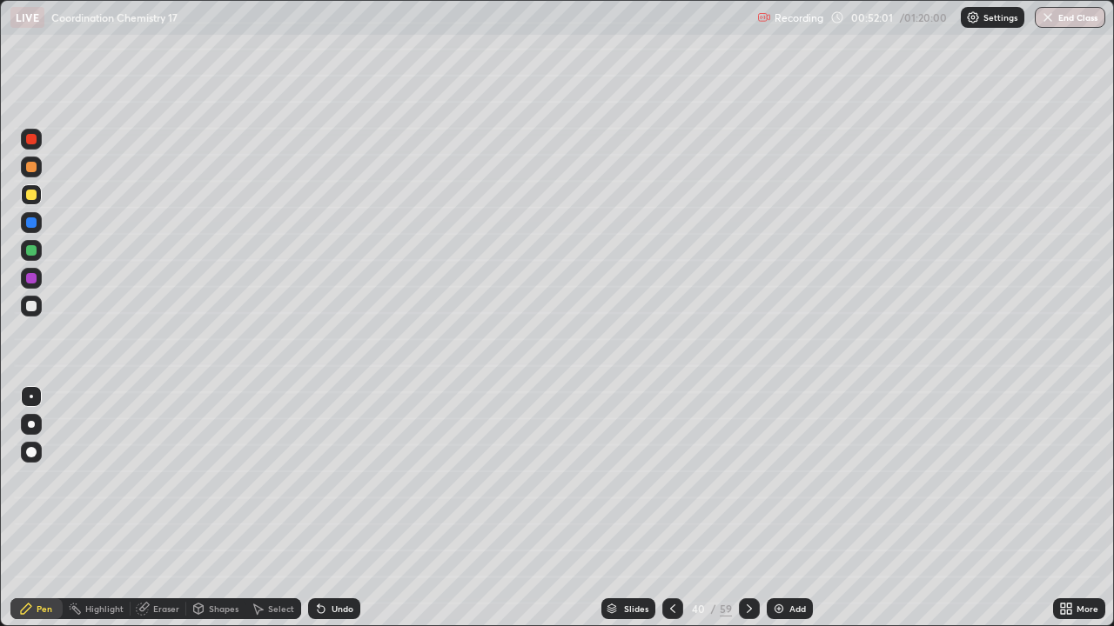
click at [672, 508] on icon at bounding box center [673, 609] width 14 height 14
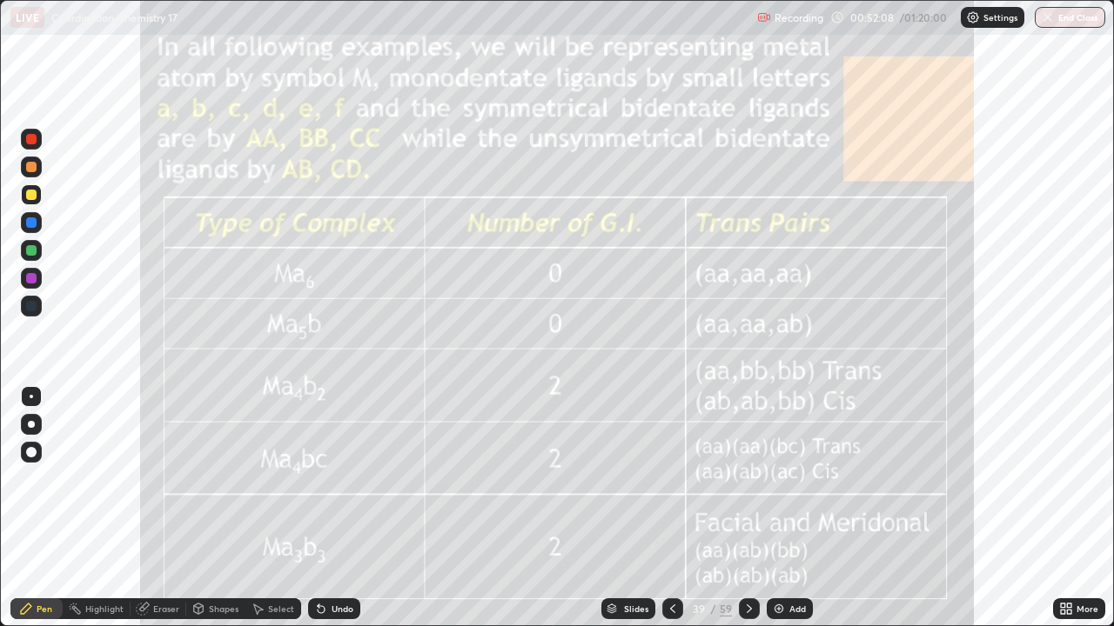
click at [746, 508] on icon at bounding box center [749, 609] width 14 height 14
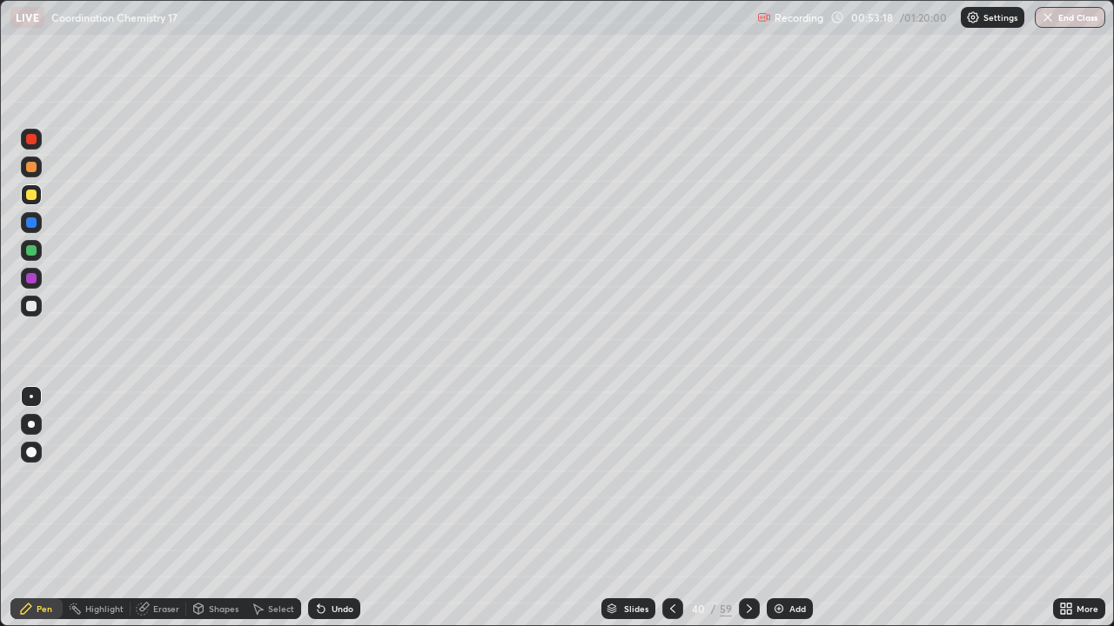
click at [753, 508] on div at bounding box center [749, 609] width 21 height 21
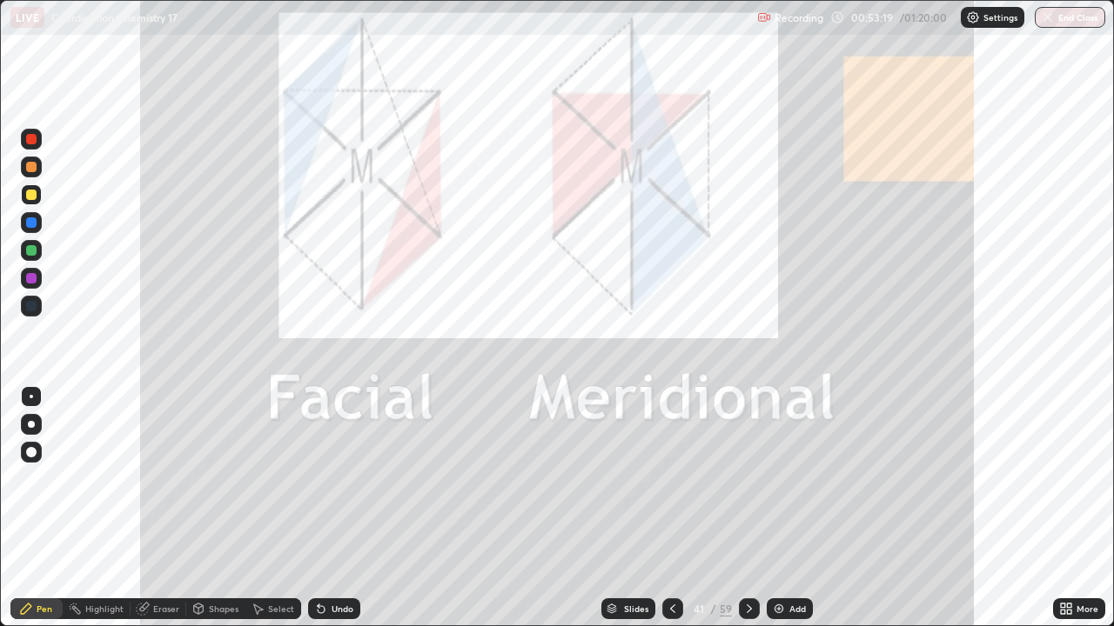
click at [767, 508] on div "Add" at bounding box center [790, 609] width 46 height 21
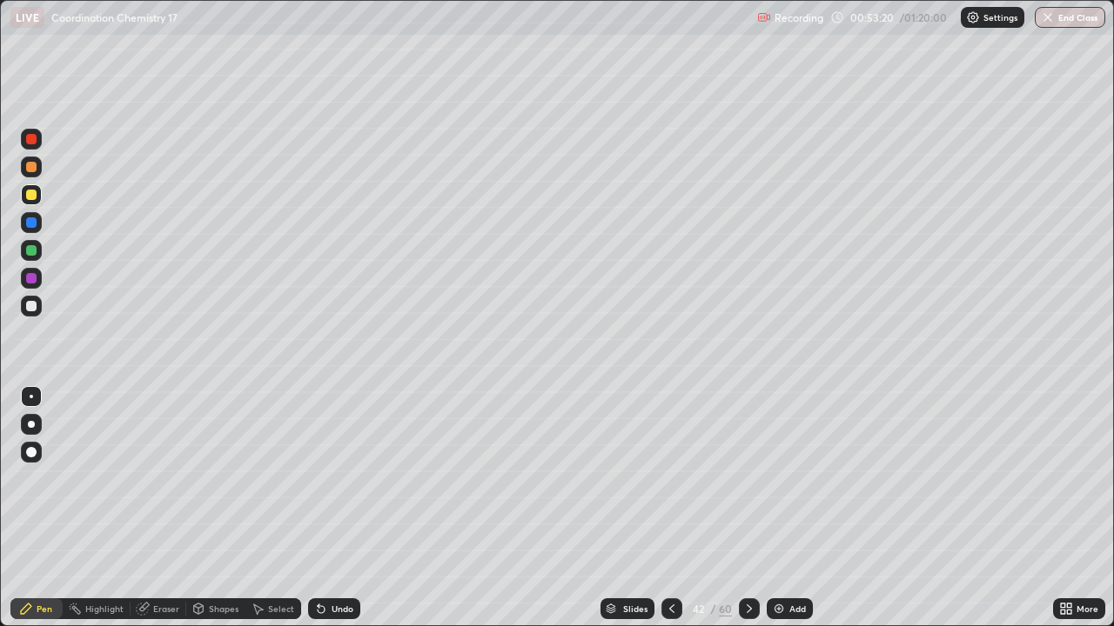
click at [755, 508] on div at bounding box center [749, 609] width 21 height 21
click at [670, 508] on icon at bounding box center [672, 609] width 14 height 14
click at [668, 508] on icon at bounding box center [672, 609] width 14 height 14
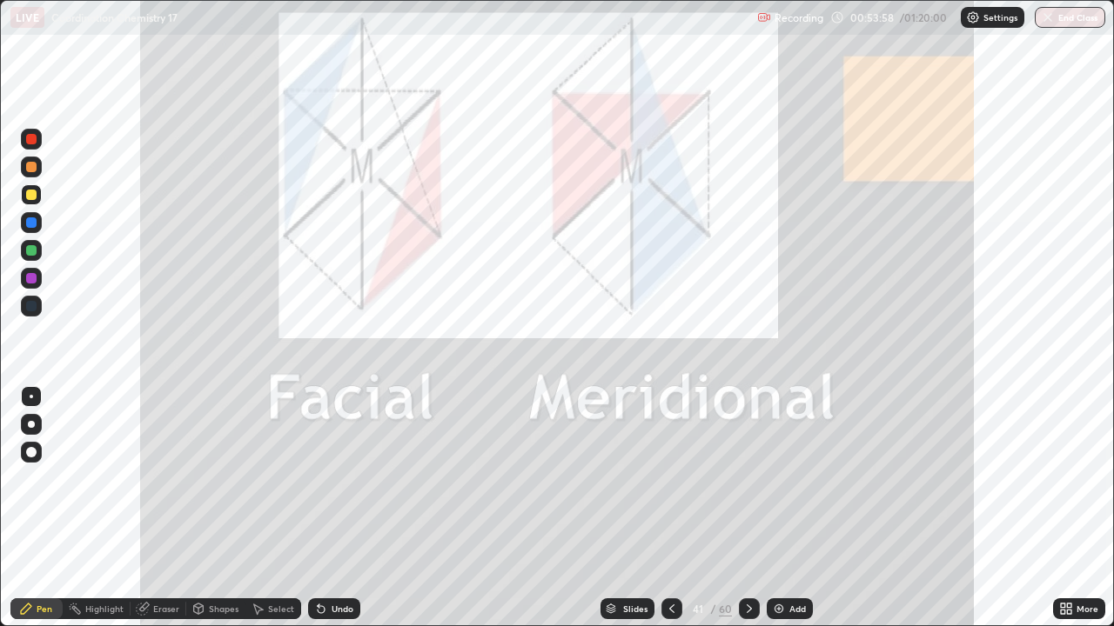
click at [670, 508] on icon at bounding box center [672, 609] width 14 height 14
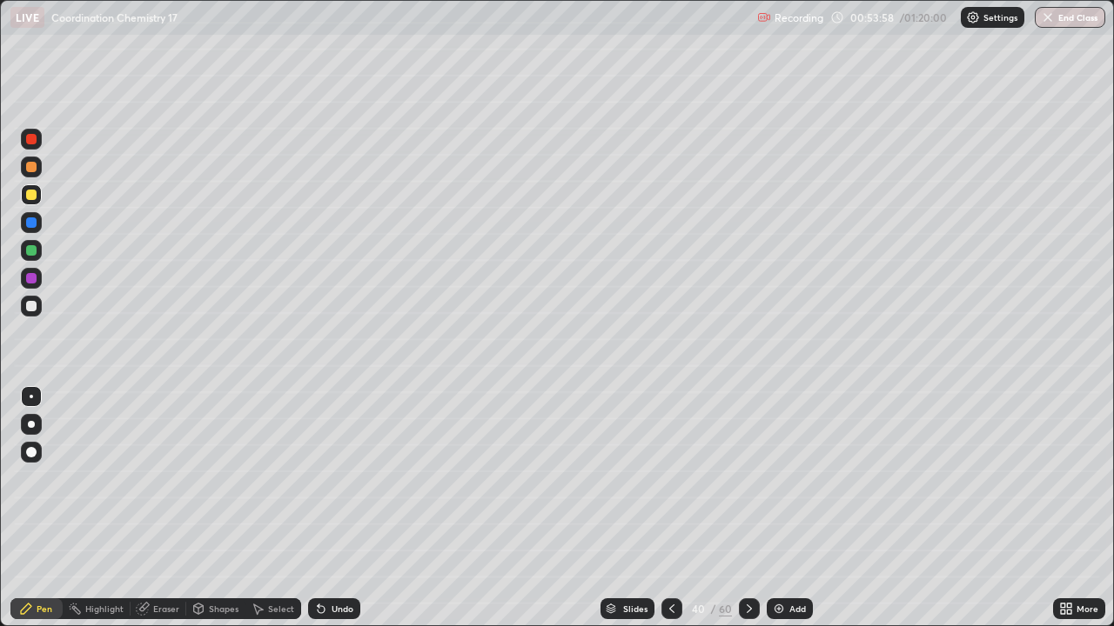
click at [670, 508] on div at bounding box center [671, 609] width 21 height 21
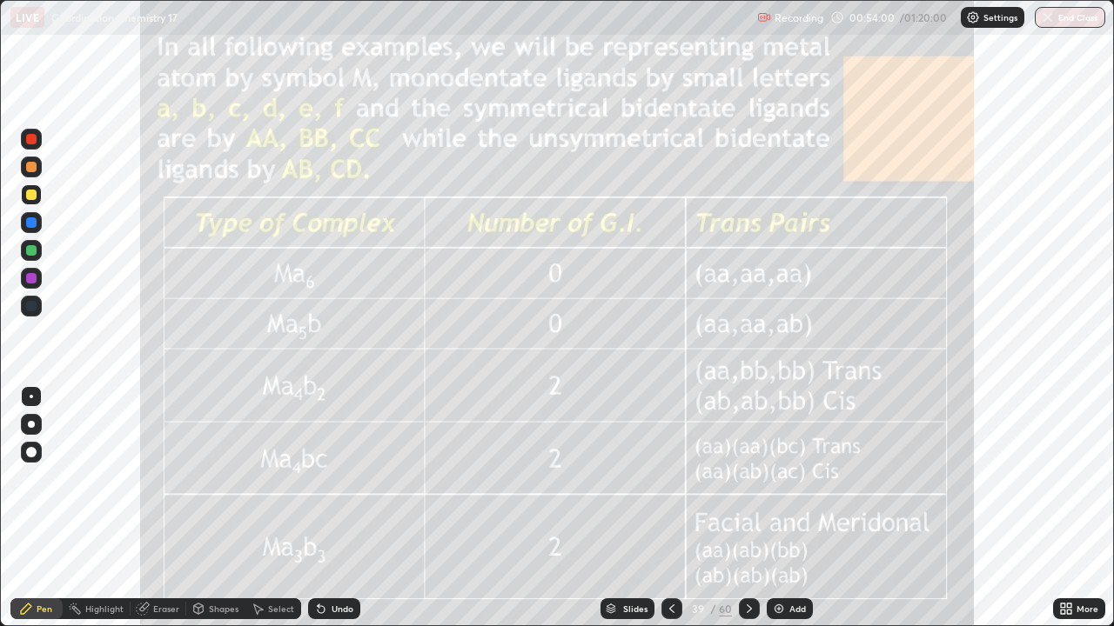
click at [670, 508] on icon at bounding box center [672, 609] width 14 height 14
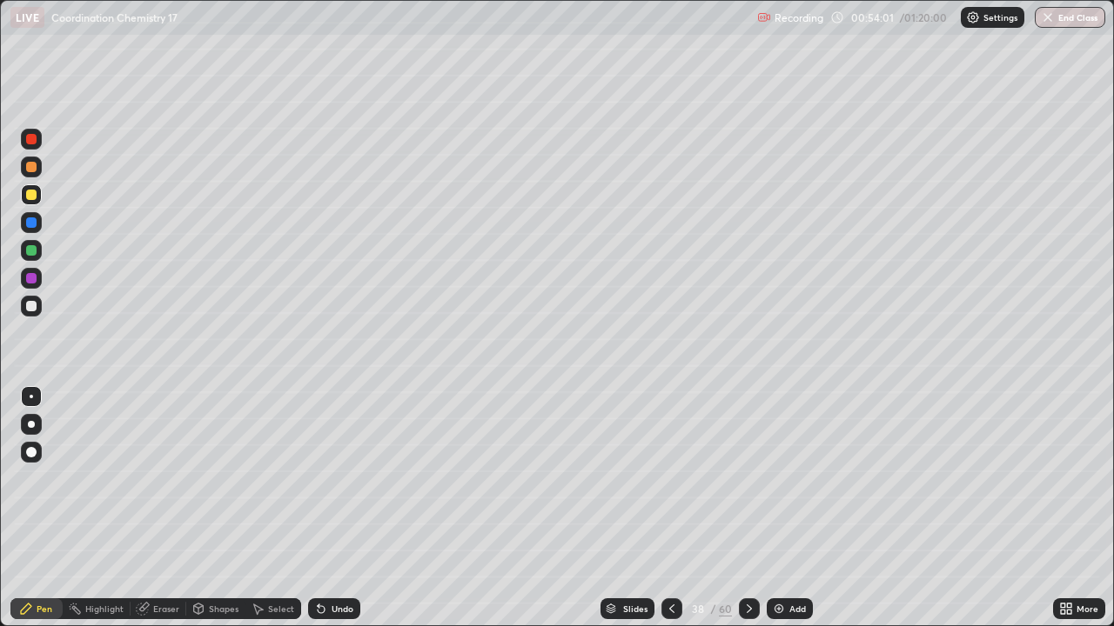
click at [673, 508] on icon at bounding box center [672, 609] width 14 height 14
click at [747, 508] on icon at bounding box center [749, 609] width 14 height 14
click at [753, 508] on div at bounding box center [749, 609] width 21 height 21
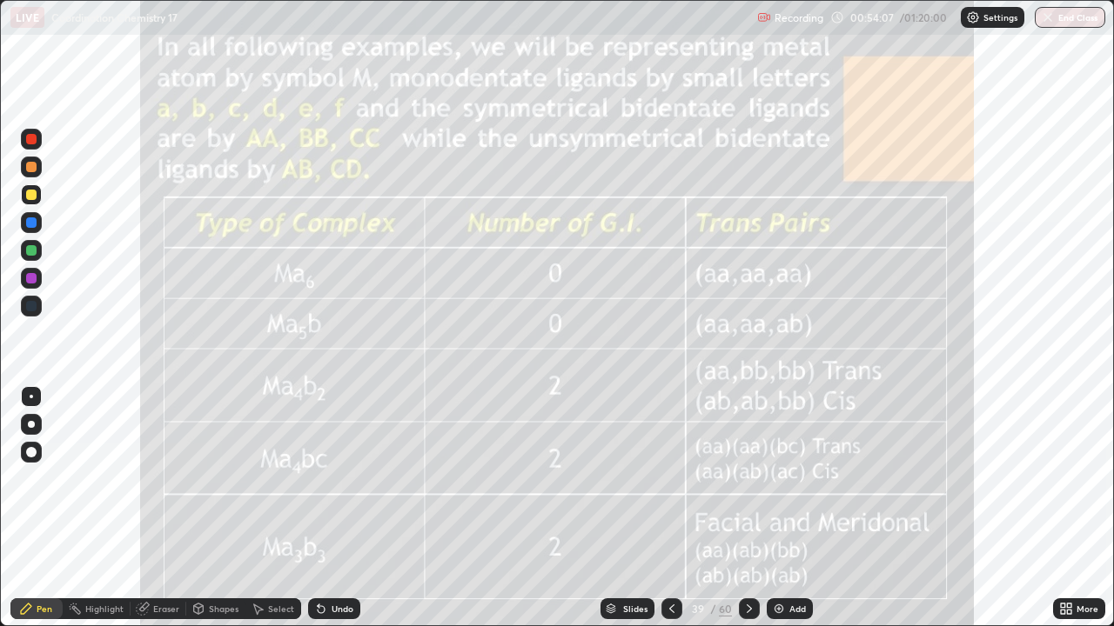
click at [747, 508] on icon at bounding box center [749, 609] width 5 height 9
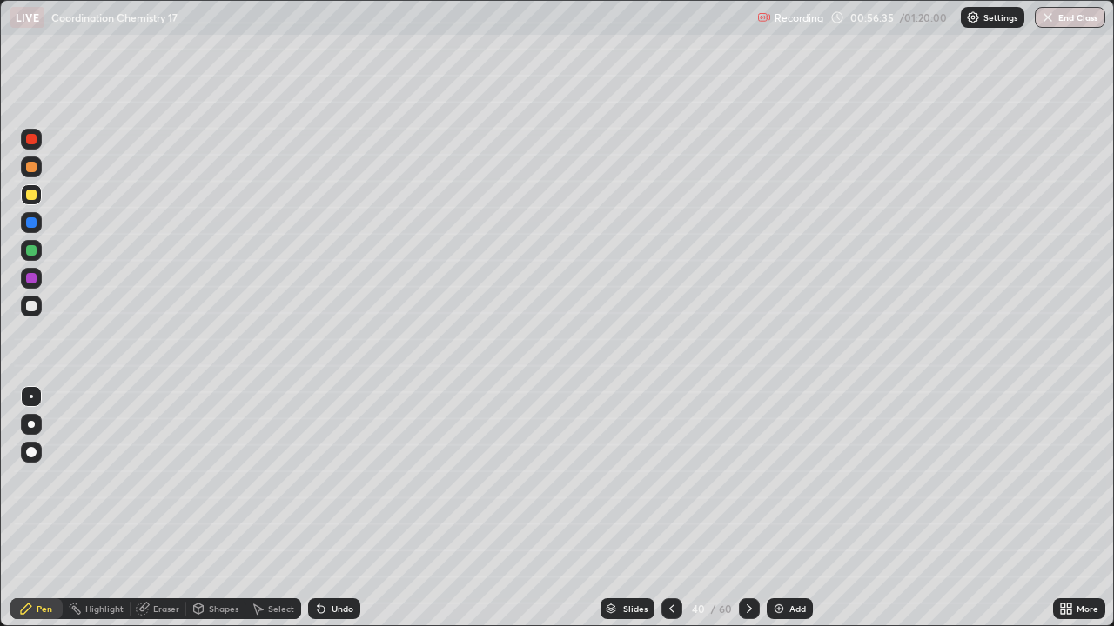
click at [748, 508] on icon at bounding box center [749, 609] width 14 height 14
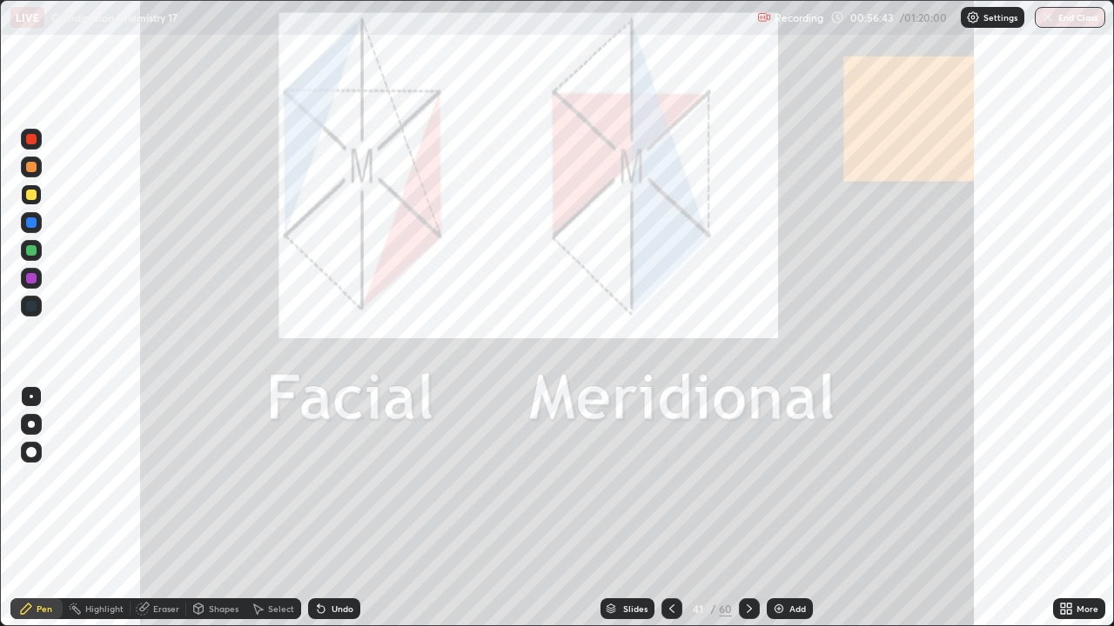
click at [680, 508] on div at bounding box center [671, 609] width 21 height 21
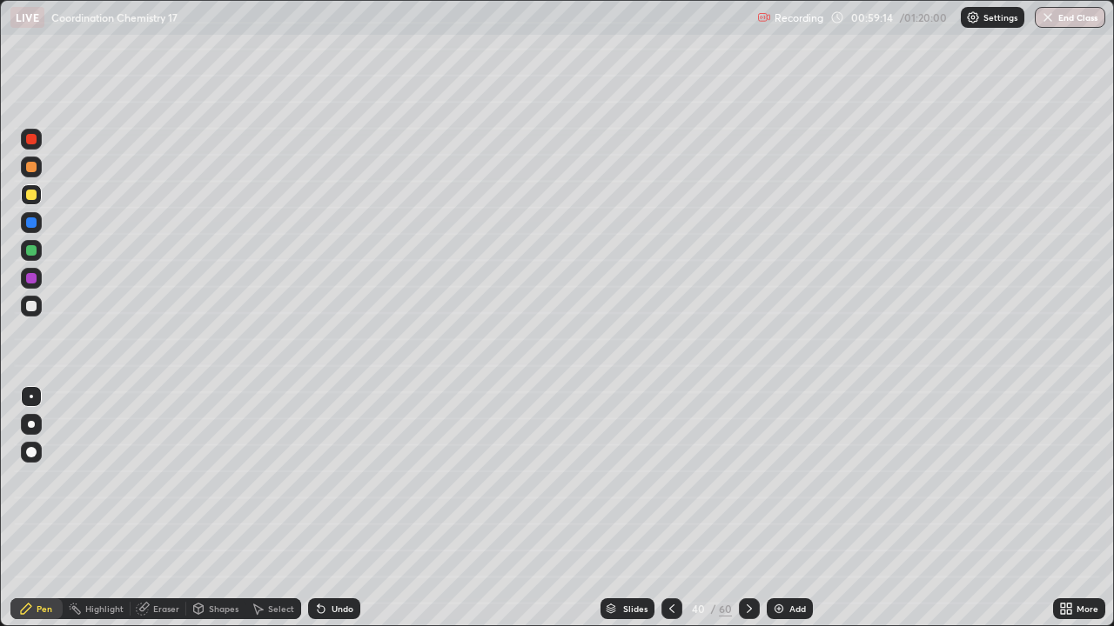
click at [747, 508] on icon at bounding box center [749, 609] width 14 height 14
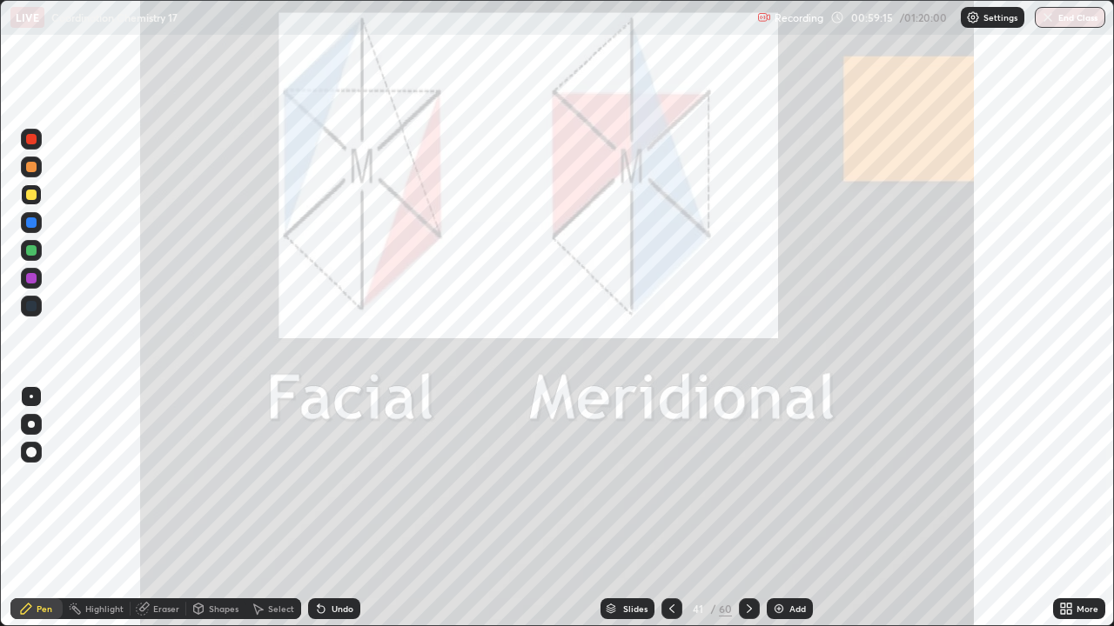
click at [748, 508] on icon at bounding box center [749, 609] width 14 height 14
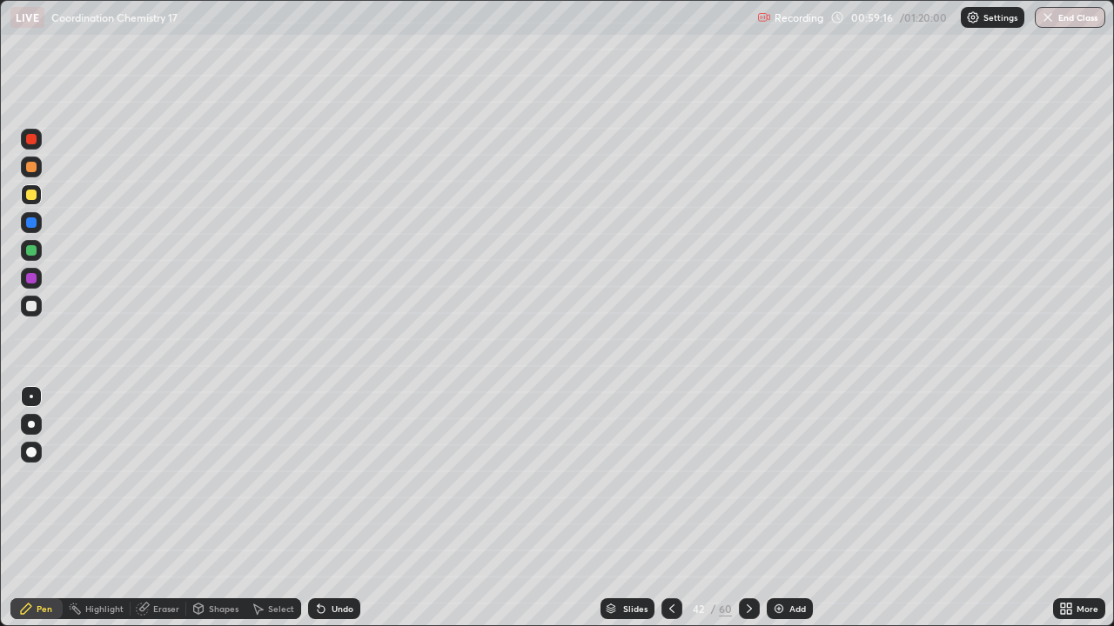
click at [752, 508] on icon at bounding box center [749, 609] width 14 height 14
click at [747, 508] on icon at bounding box center [749, 609] width 14 height 14
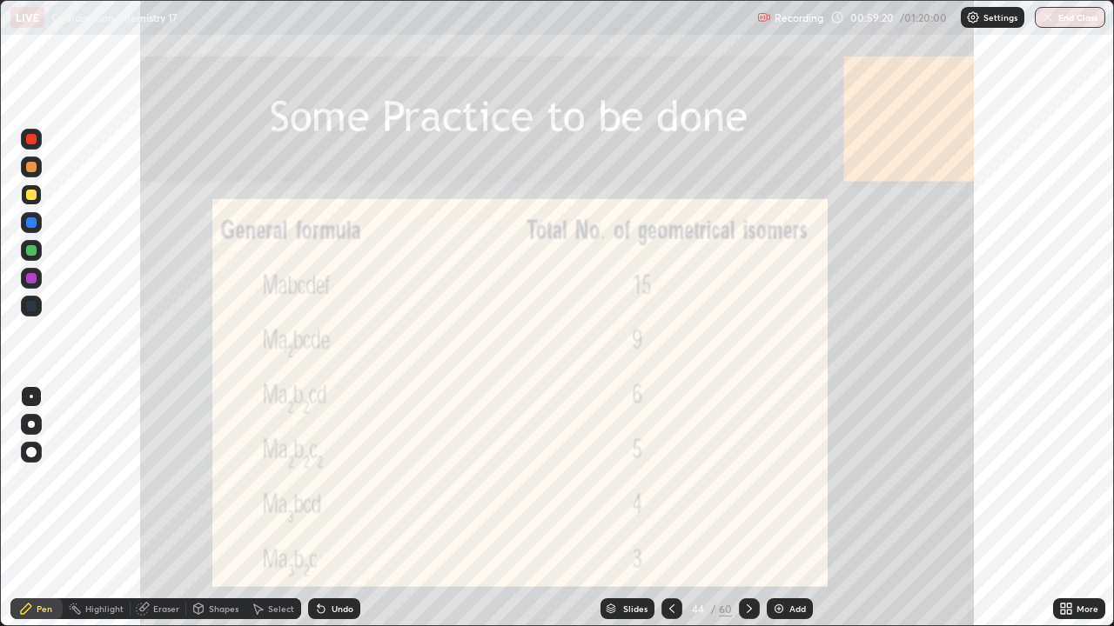
click at [670, 508] on icon at bounding box center [672, 609] width 14 height 14
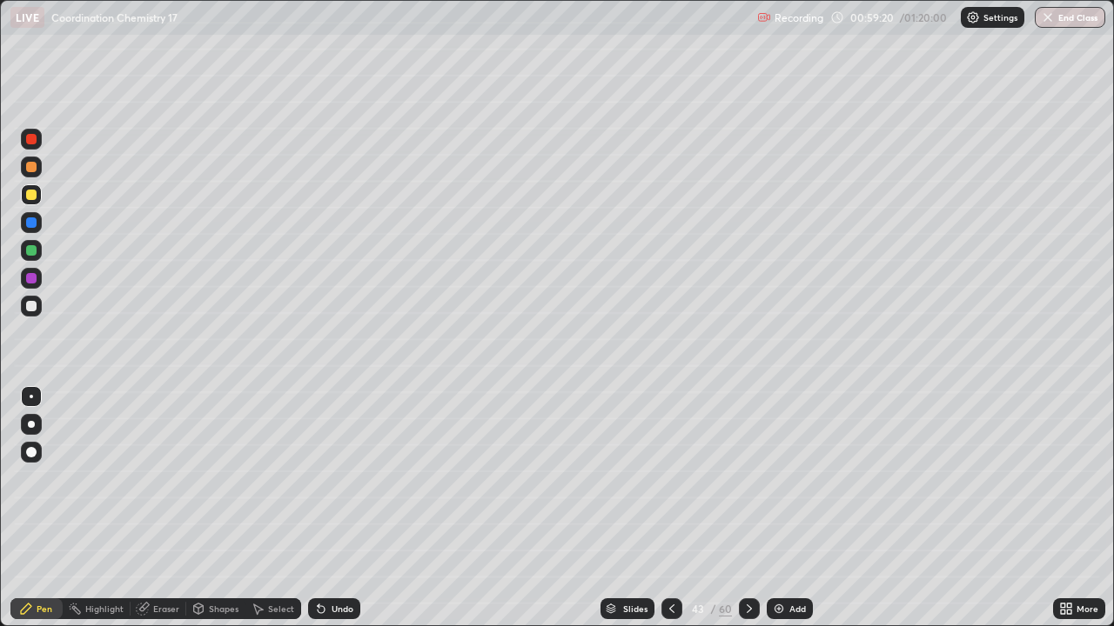
click at [665, 508] on icon at bounding box center [672, 609] width 14 height 14
click at [663, 508] on div at bounding box center [671, 609] width 21 height 21
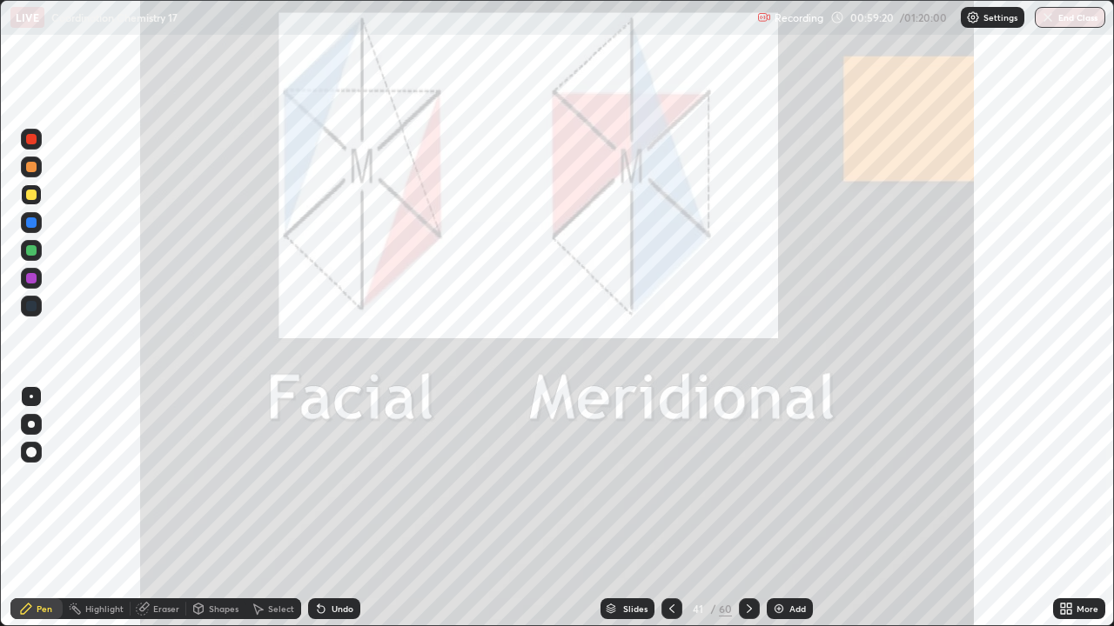
click at [661, 508] on div at bounding box center [671, 609] width 21 height 21
click at [665, 508] on icon at bounding box center [672, 609] width 14 height 14
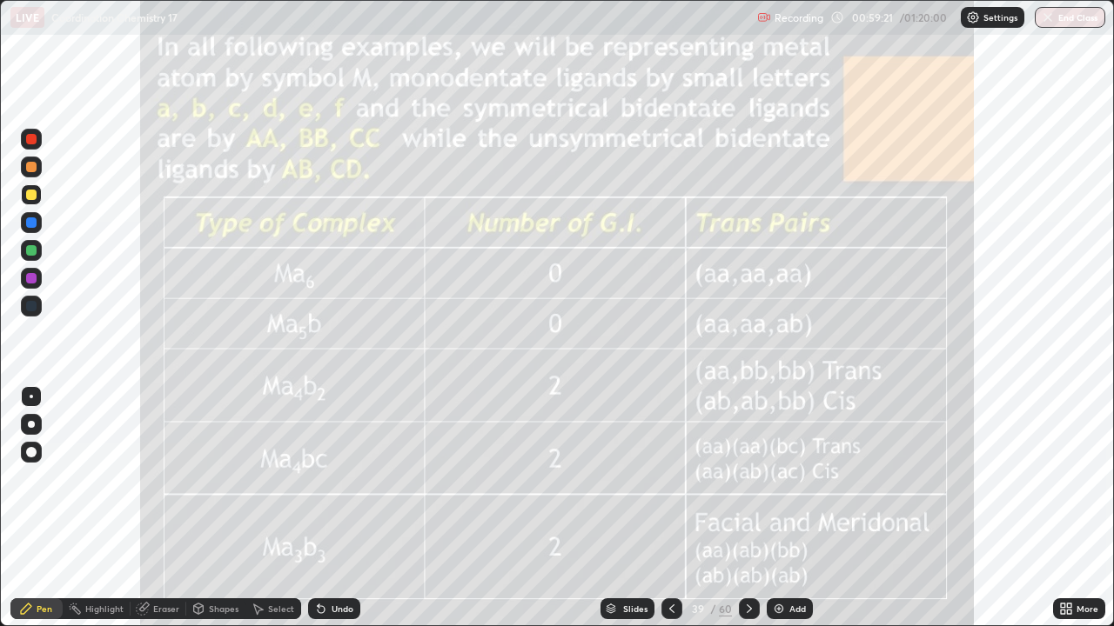
click at [665, 508] on icon at bounding box center [672, 609] width 14 height 14
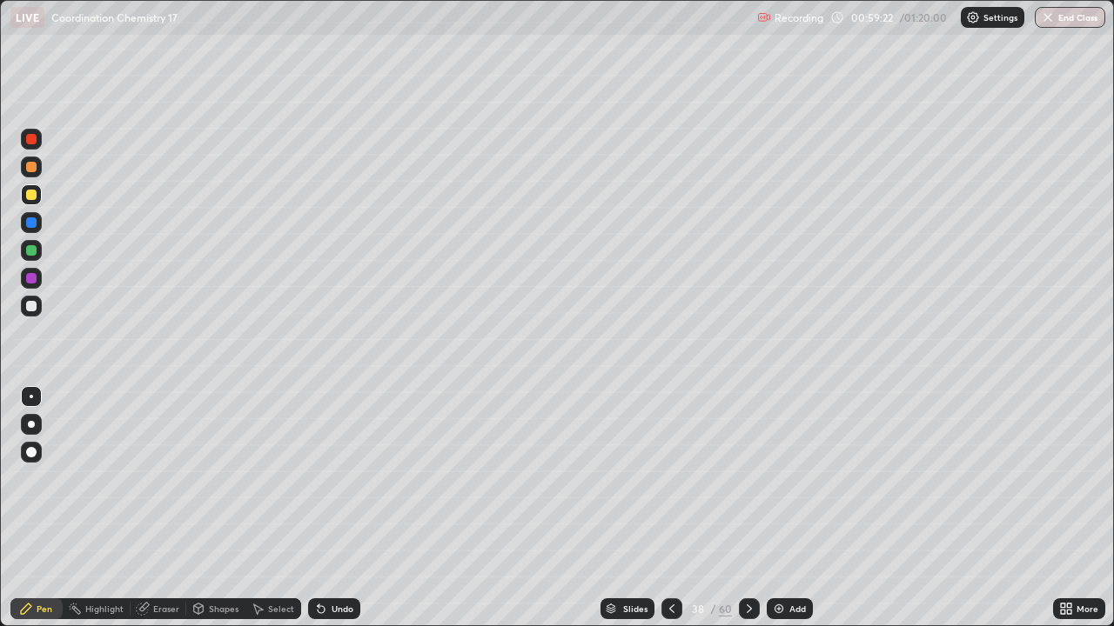
click at [748, 508] on icon at bounding box center [749, 609] width 14 height 14
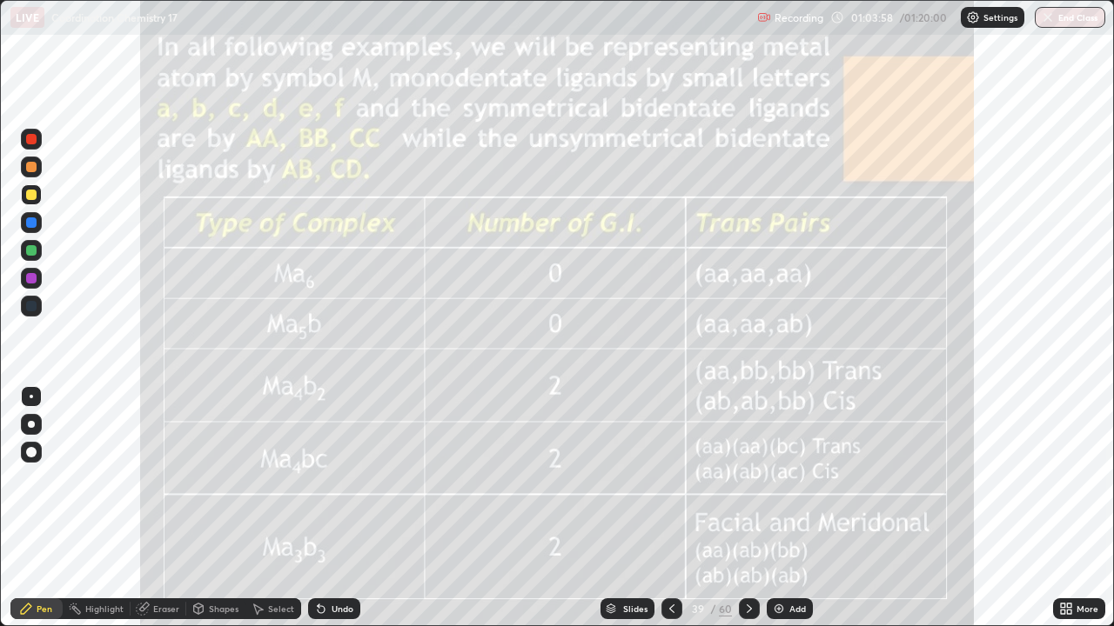
click at [1049, 18] on img "button" at bounding box center [1048, 17] width 14 height 14
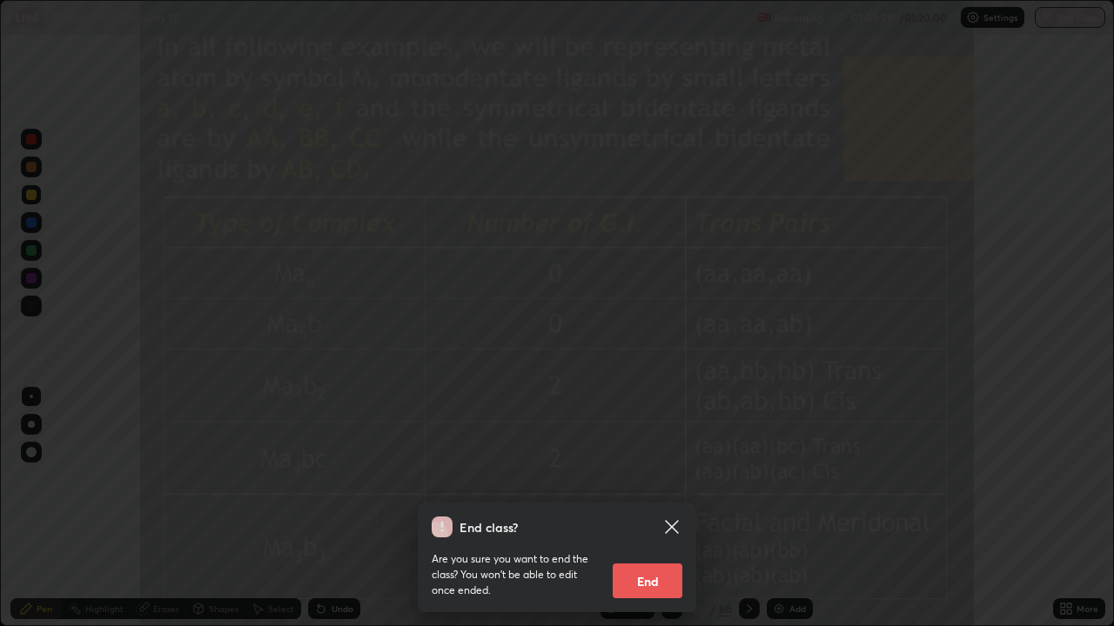
click at [673, 508] on button "End" at bounding box center [648, 581] width 70 height 35
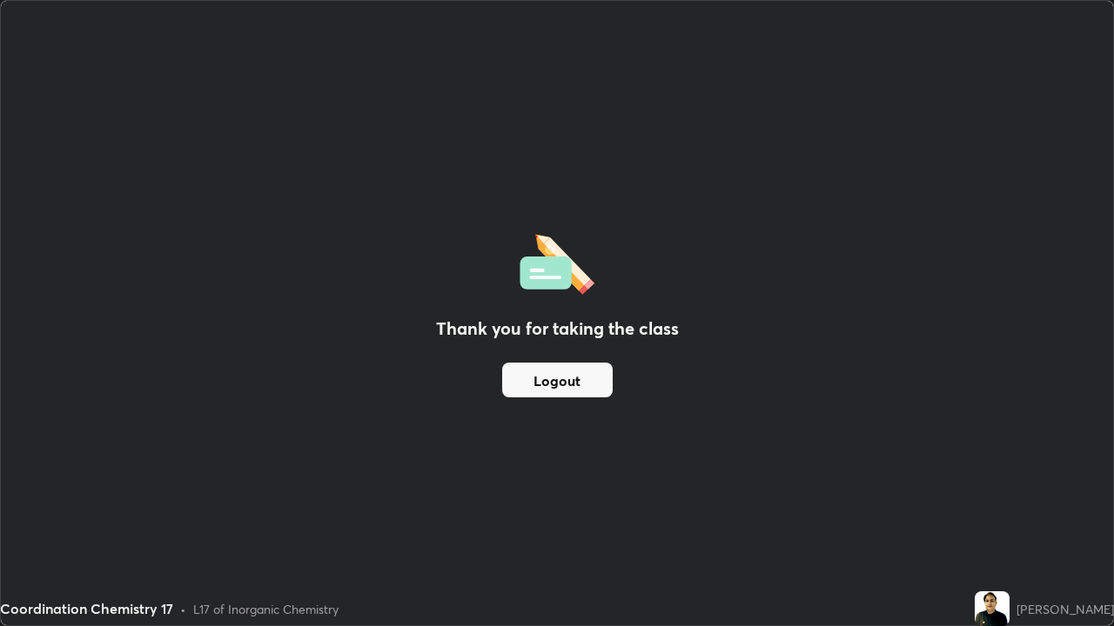
click at [570, 384] on button "Logout" at bounding box center [557, 380] width 111 height 35
